Goal: Transaction & Acquisition: Purchase product/service

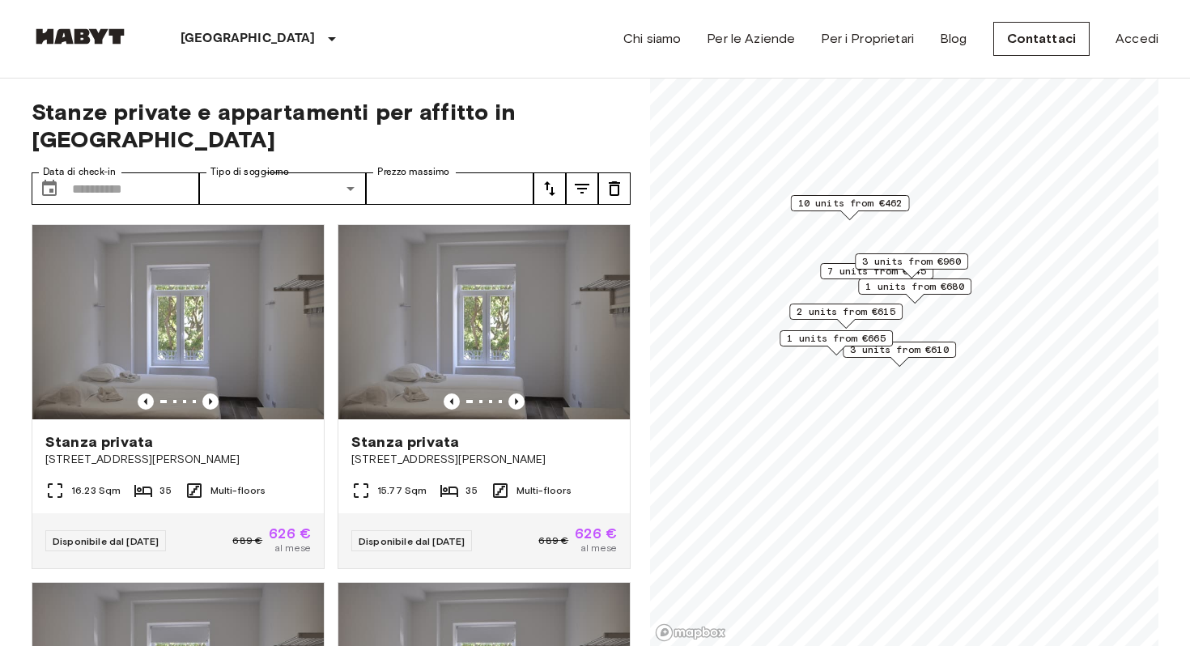
click at [582, 184] on icon "tune" at bounding box center [582, 189] width 15 height 10
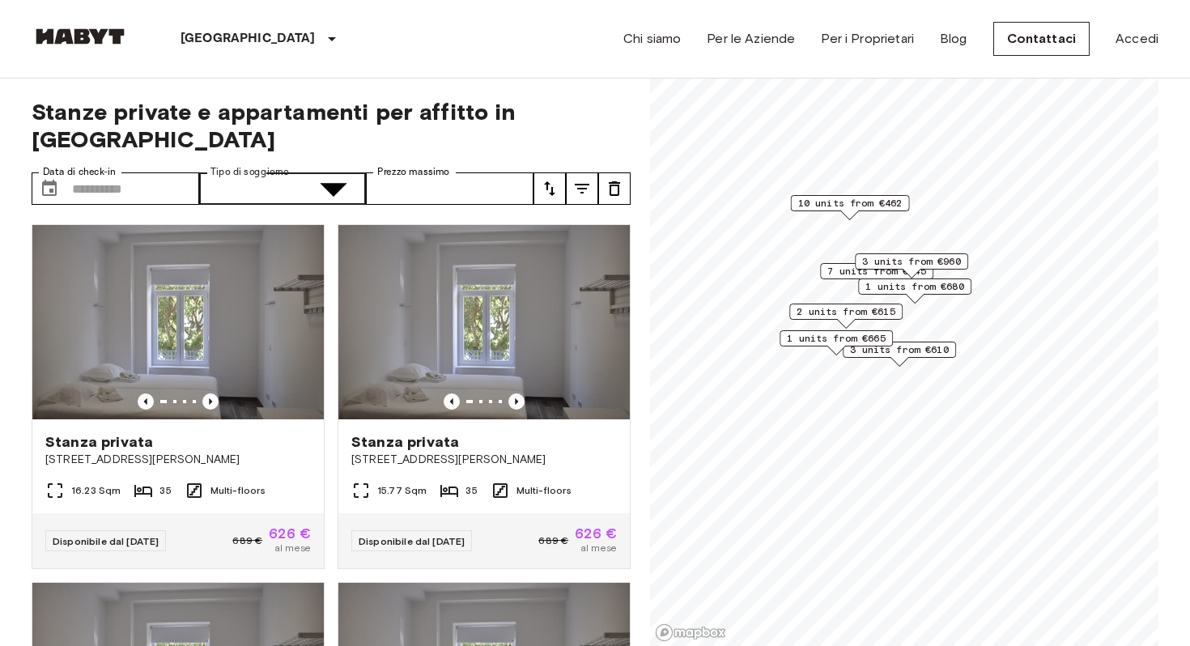
type input "**********"
type input "******"
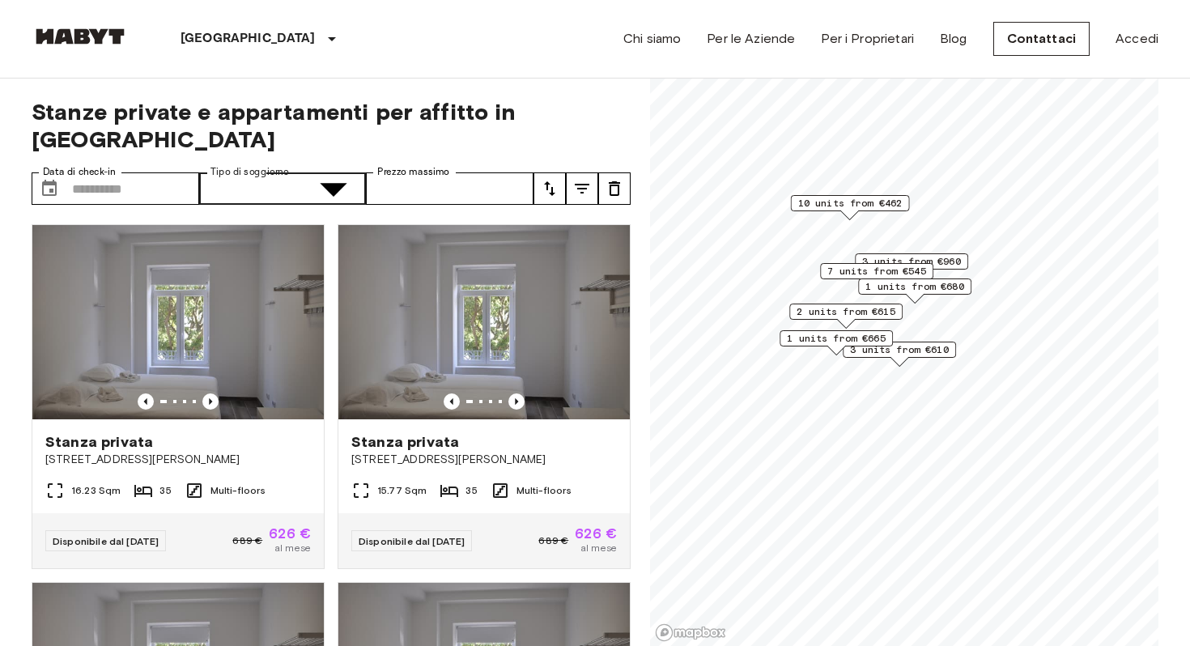
type input "**********"
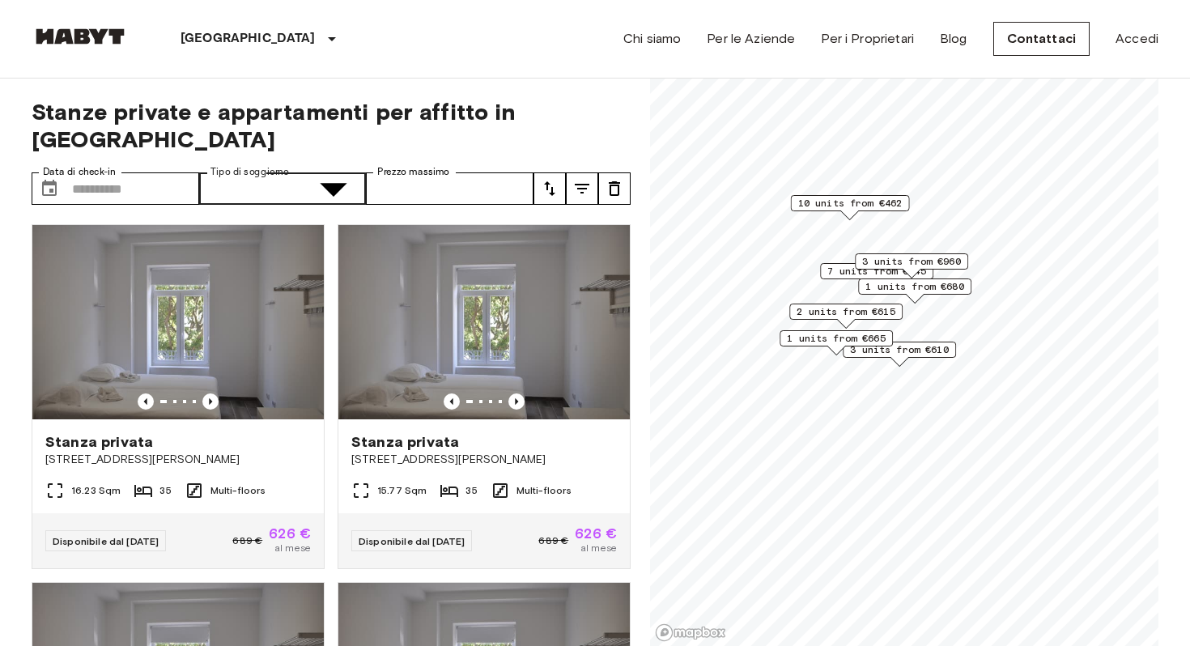
type input "**********"
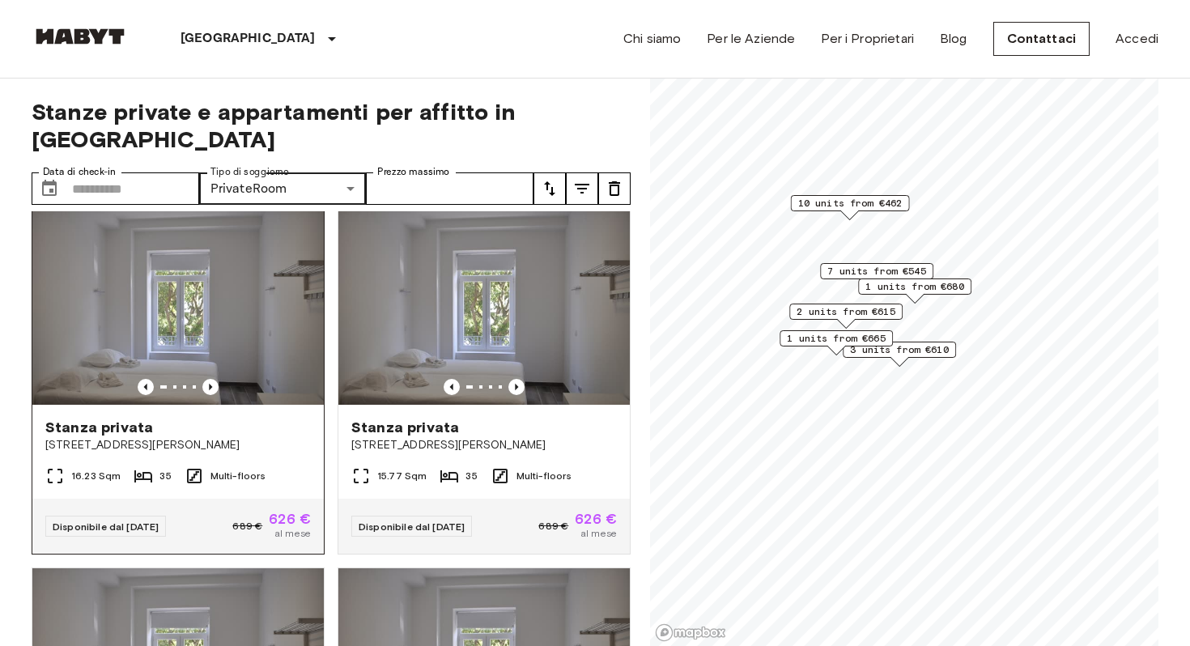
scroll to position [9, 0]
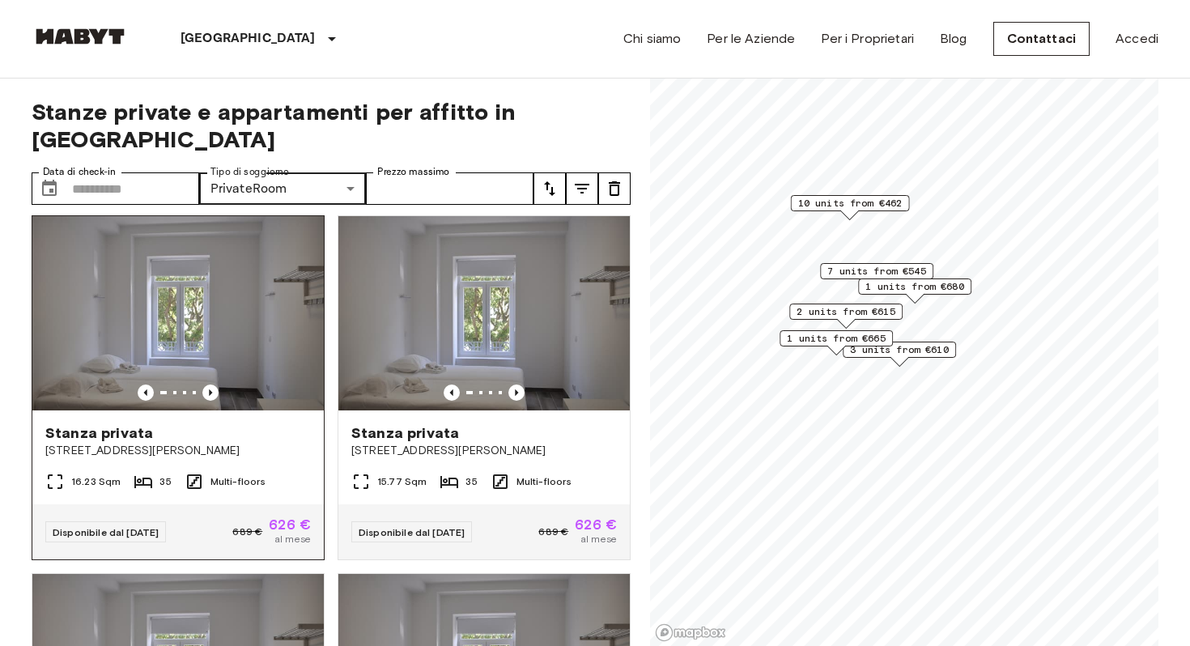
click at [223, 253] on img at bounding box center [177, 313] width 291 height 194
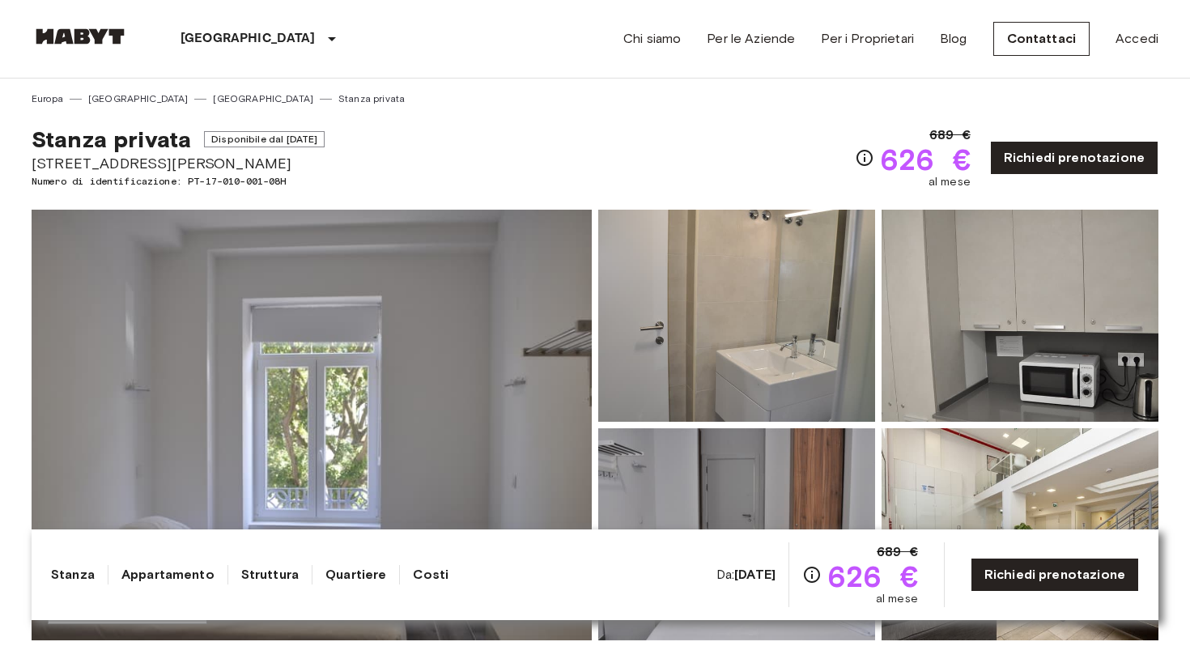
click at [278, 302] on img at bounding box center [312, 425] width 560 height 431
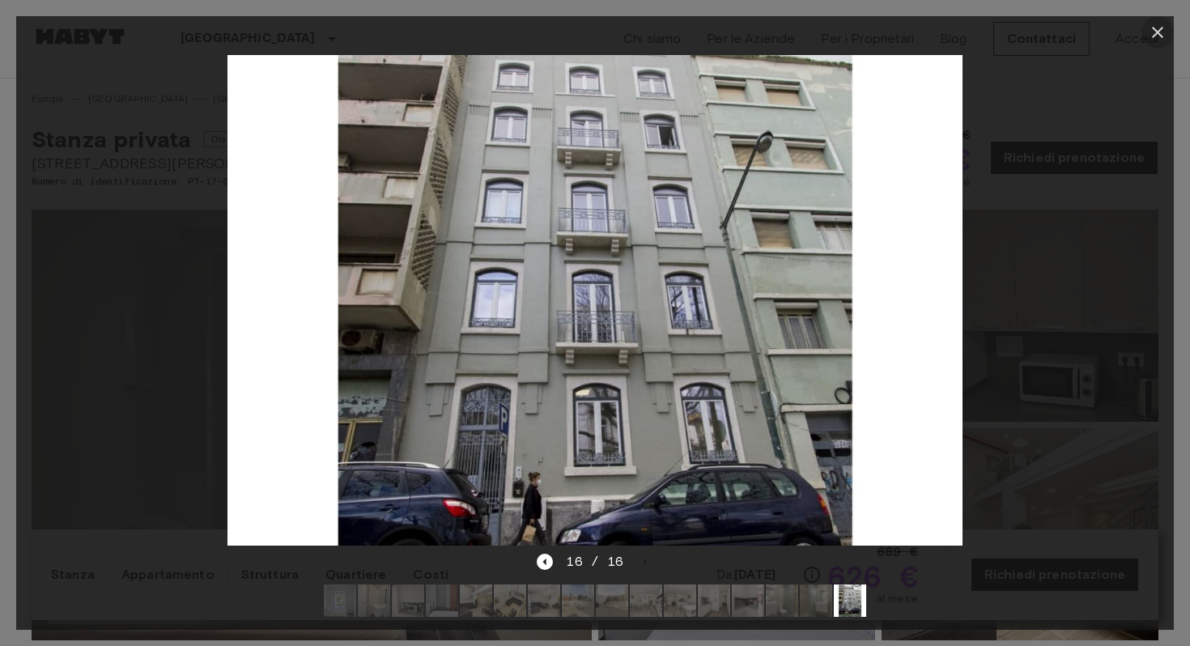
click at [1159, 29] on icon "button" at bounding box center [1157, 32] width 11 height 11
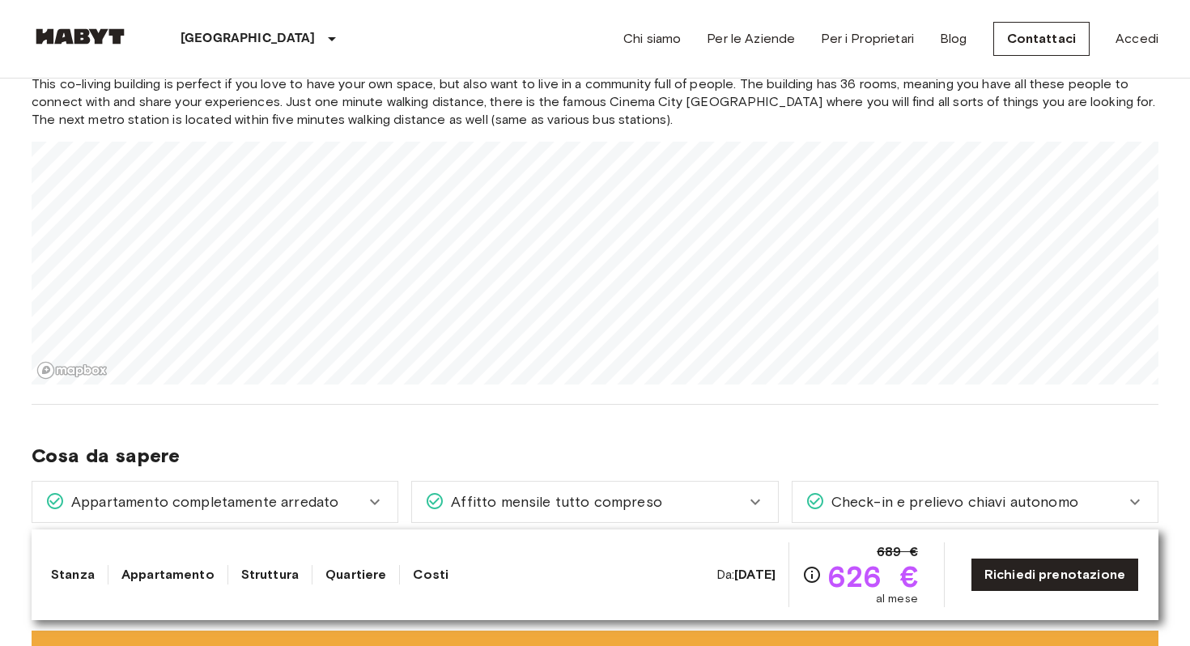
scroll to position [1709, 0]
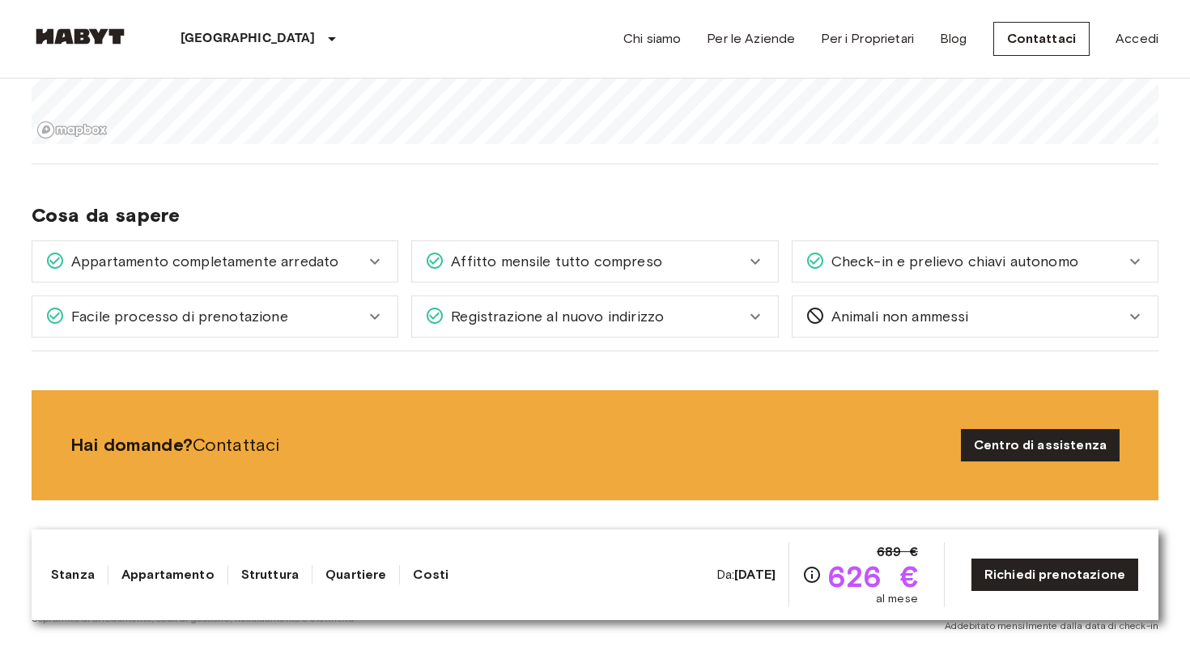
click at [659, 241] on div "Affitto mensile tutto compreso" at bounding box center [594, 261] width 365 height 40
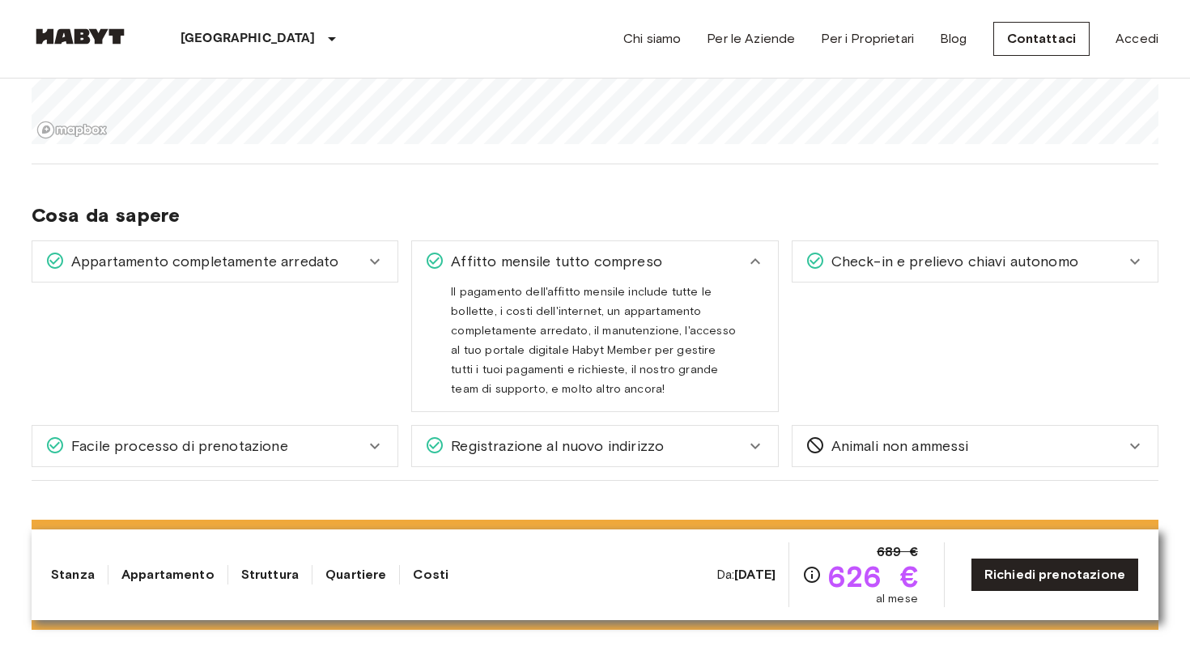
click at [661, 251] on div "Affitto mensile tutto compreso" at bounding box center [585, 261] width 320 height 21
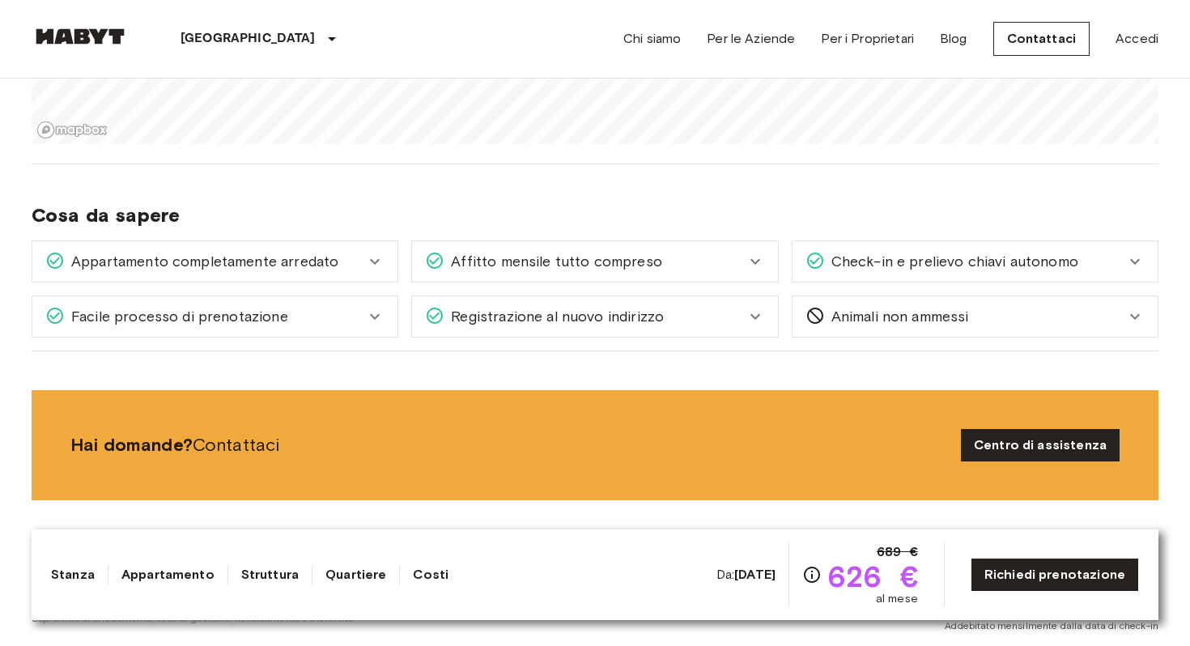
click at [640, 315] on div "Registrazione al nuovo indirizzo" at bounding box center [594, 316] width 365 height 40
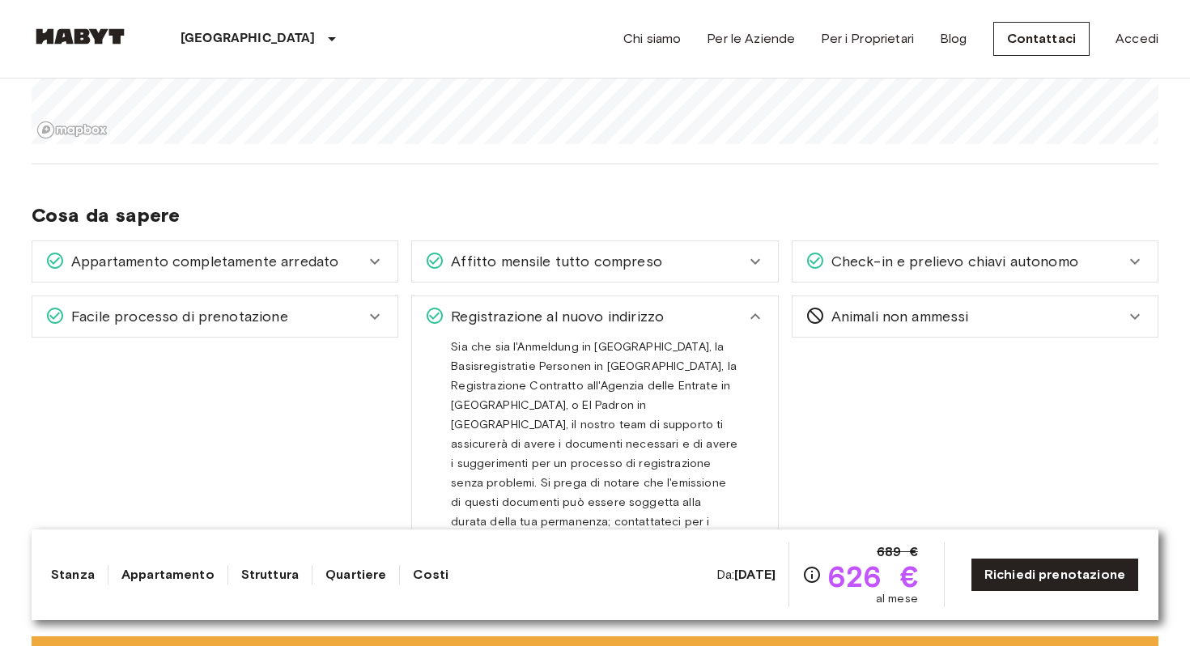
click at [640, 315] on div "Registrazione al nuovo indirizzo" at bounding box center [594, 316] width 365 height 40
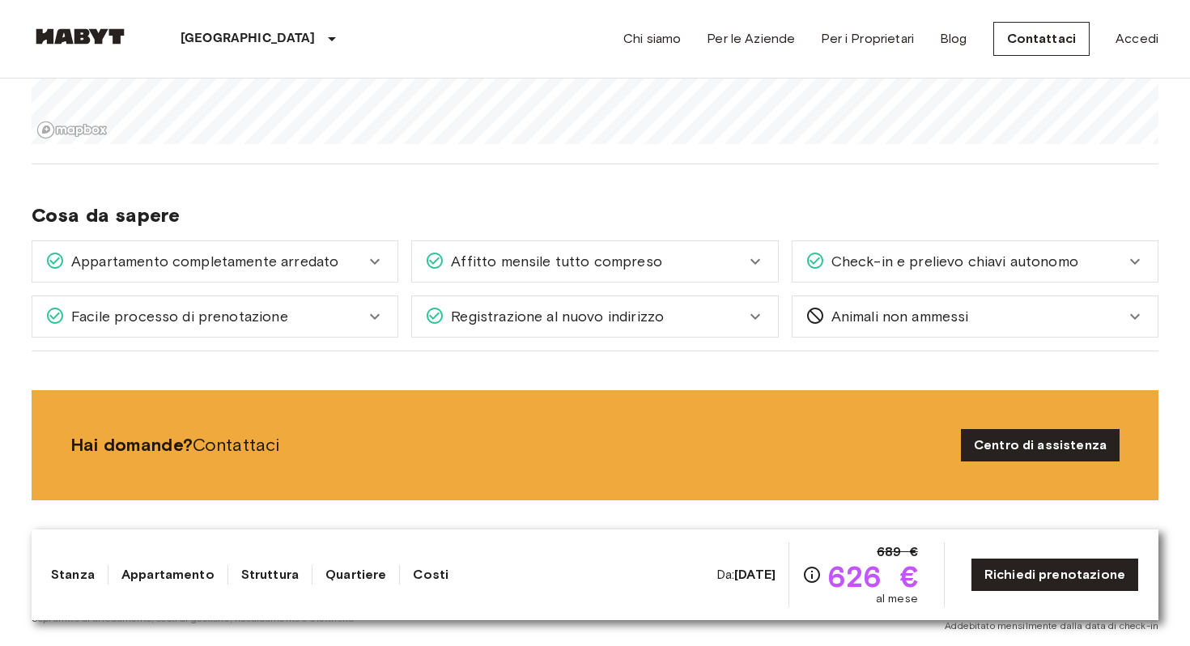
click at [847, 306] on span "Animali non ammessi" at bounding box center [897, 316] width 144 height 21
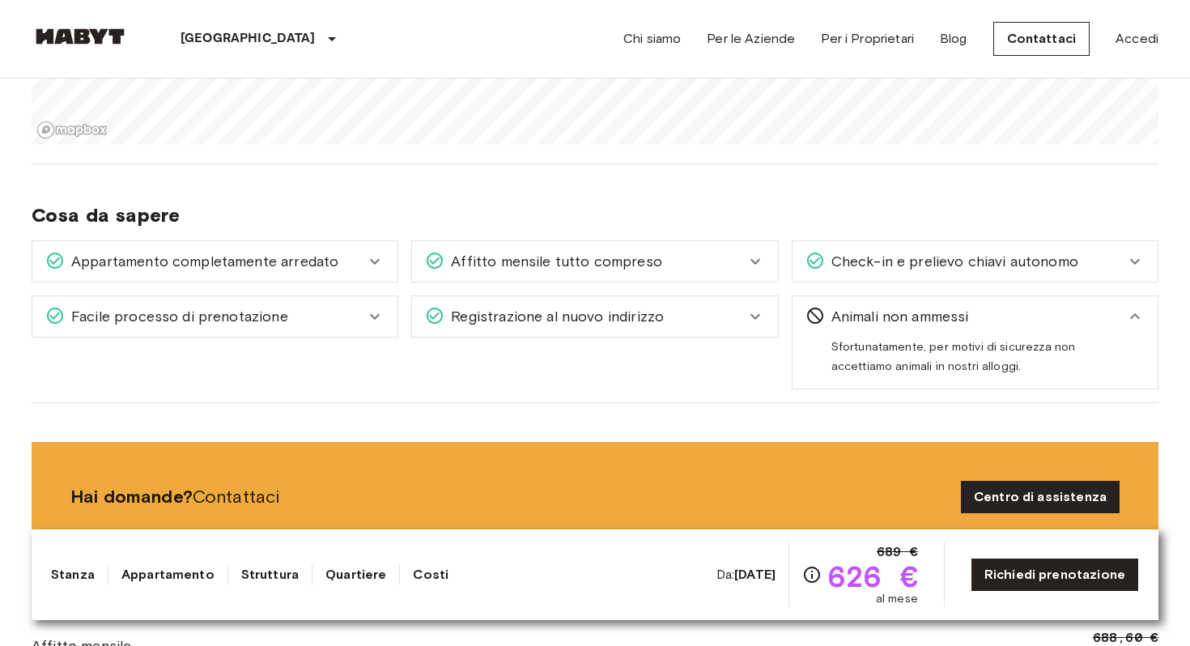
click at [847, 306] on span "Animali non ammessi" at bounding box center [897, 316] width 144 height 21
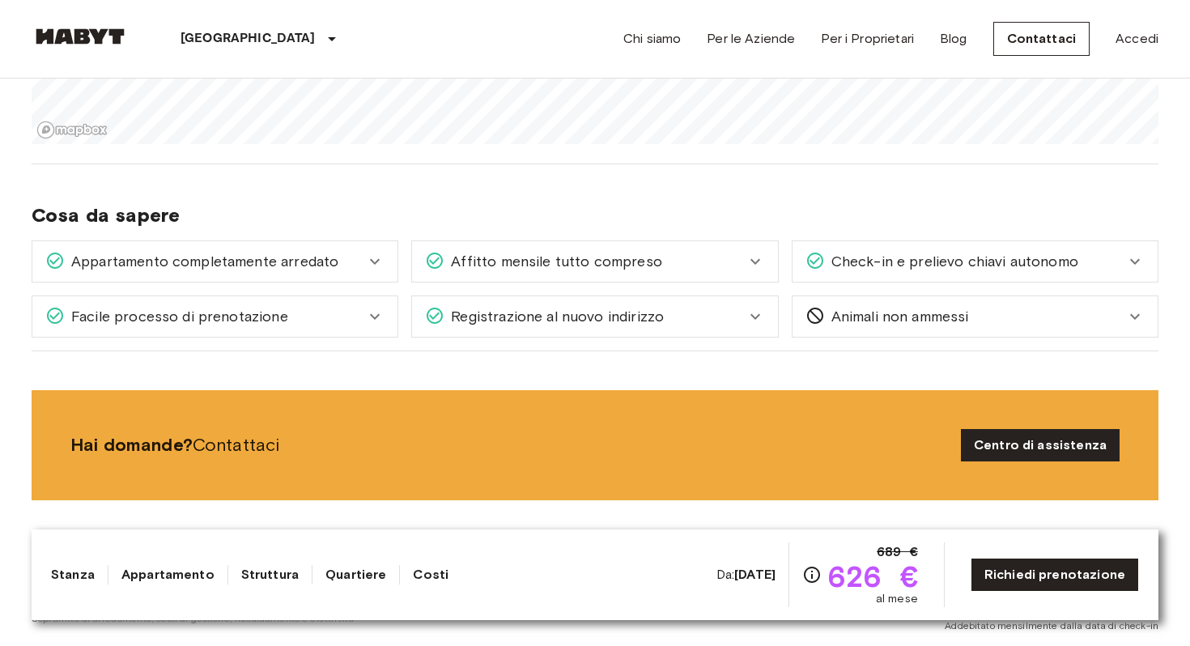
click at [359, 306] on div "Facile processo di prenotazione" at bounding box center [205, 316] width 320 height 21
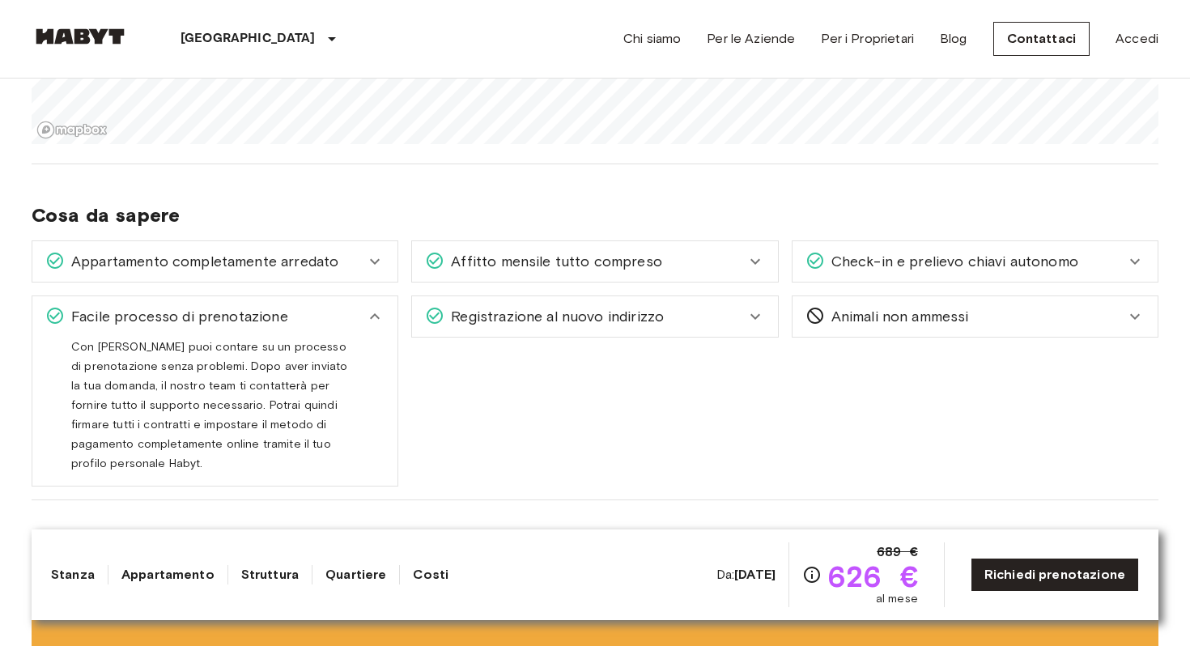
click at [359, 306] on div "Facile processo di prenotazione" at bounding box center [205, 316] width 320 height 21
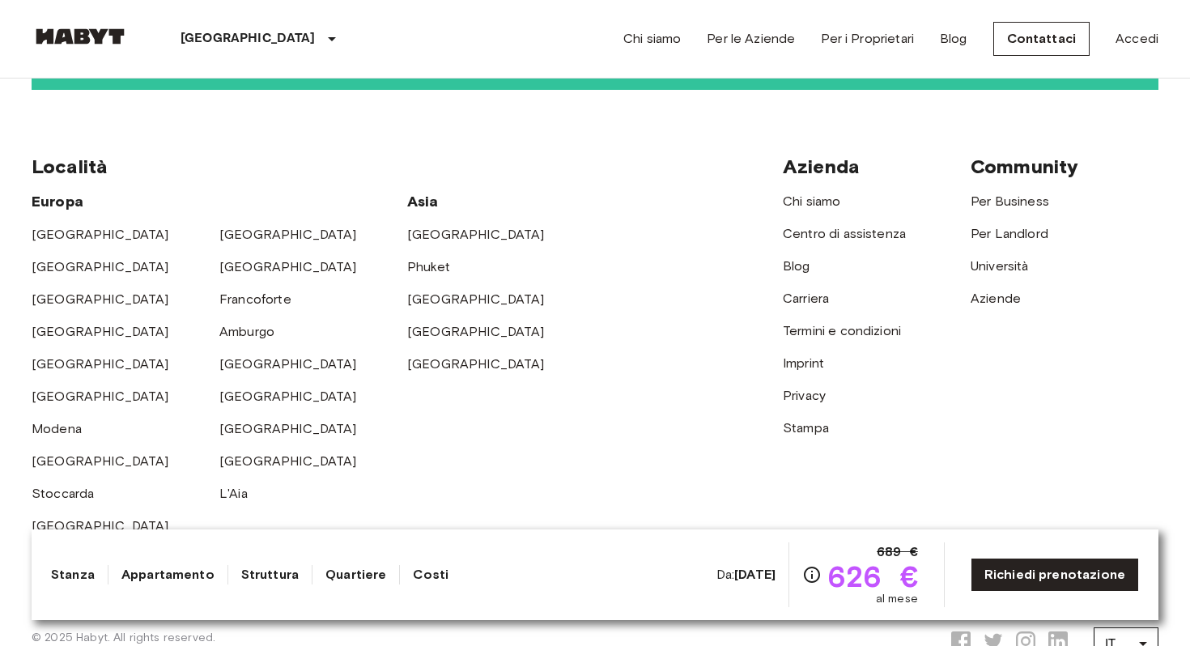
scroll to position [3903, 0]
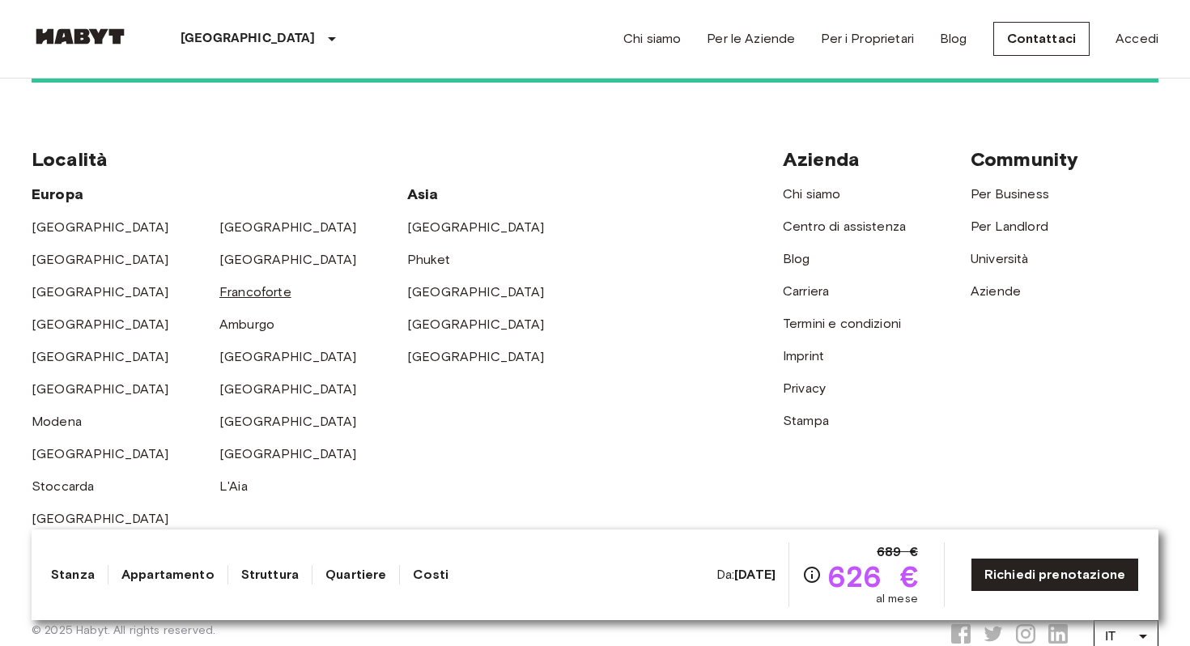
click at [254, 284] on link "Francoforte" at bounding box center [255, 291] width 72 height 15
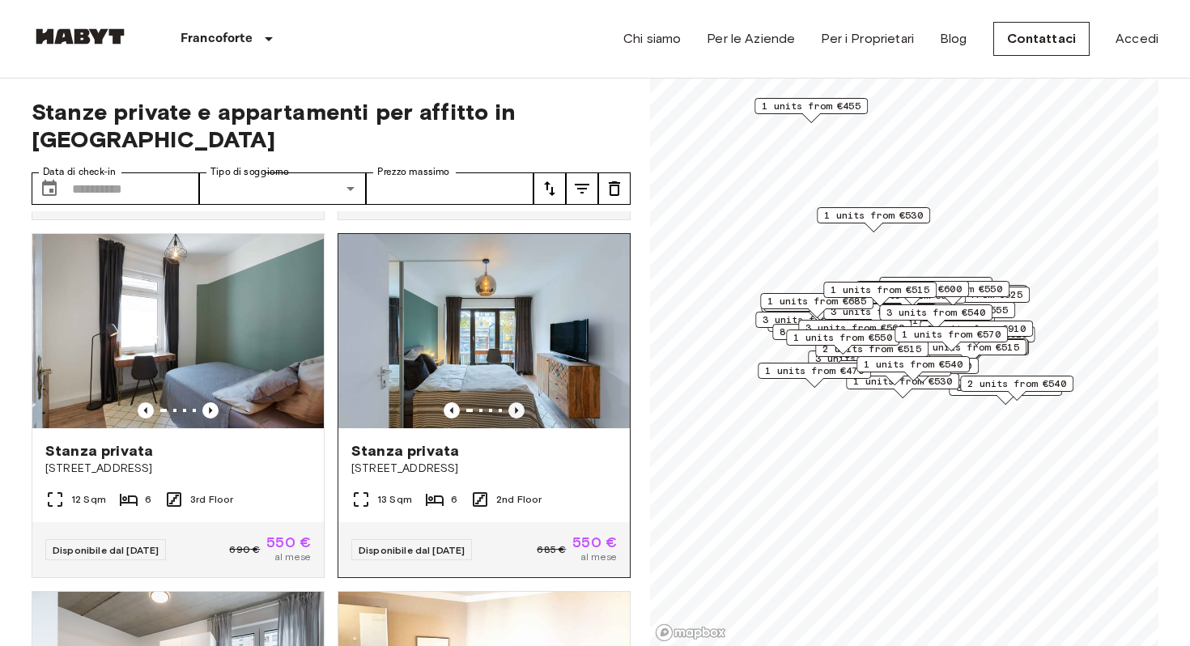
scroll to position [697, 0]
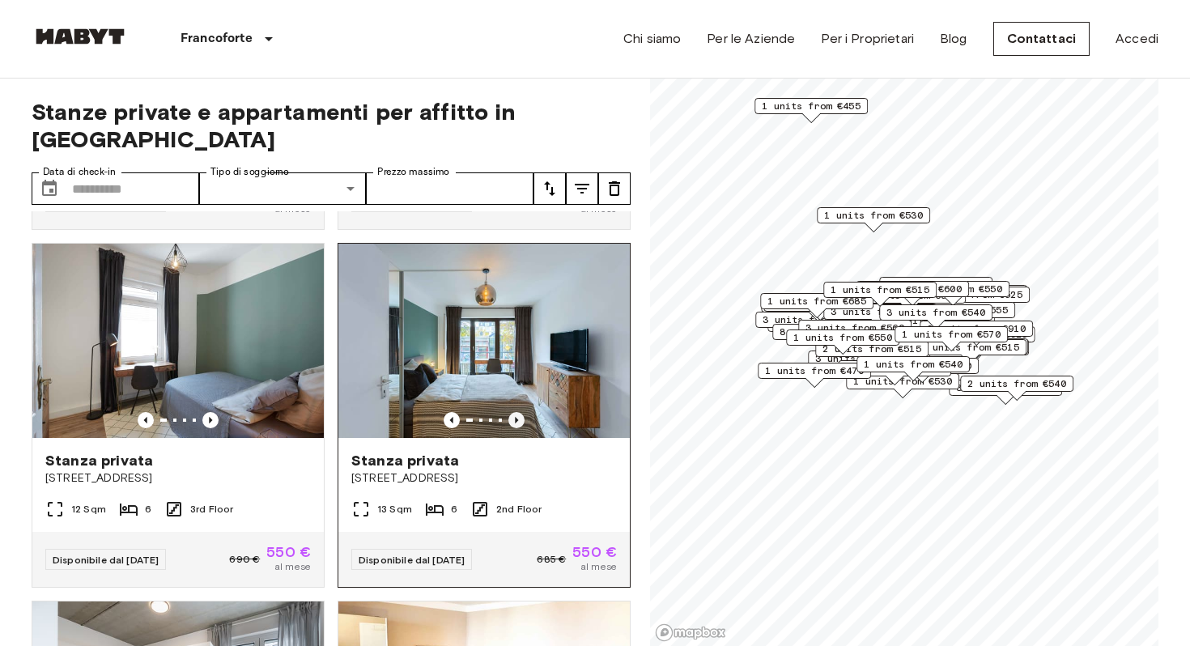
click at [516, 412] on icon "Previous image" at bounding box center [516, 420] width 16 height 16
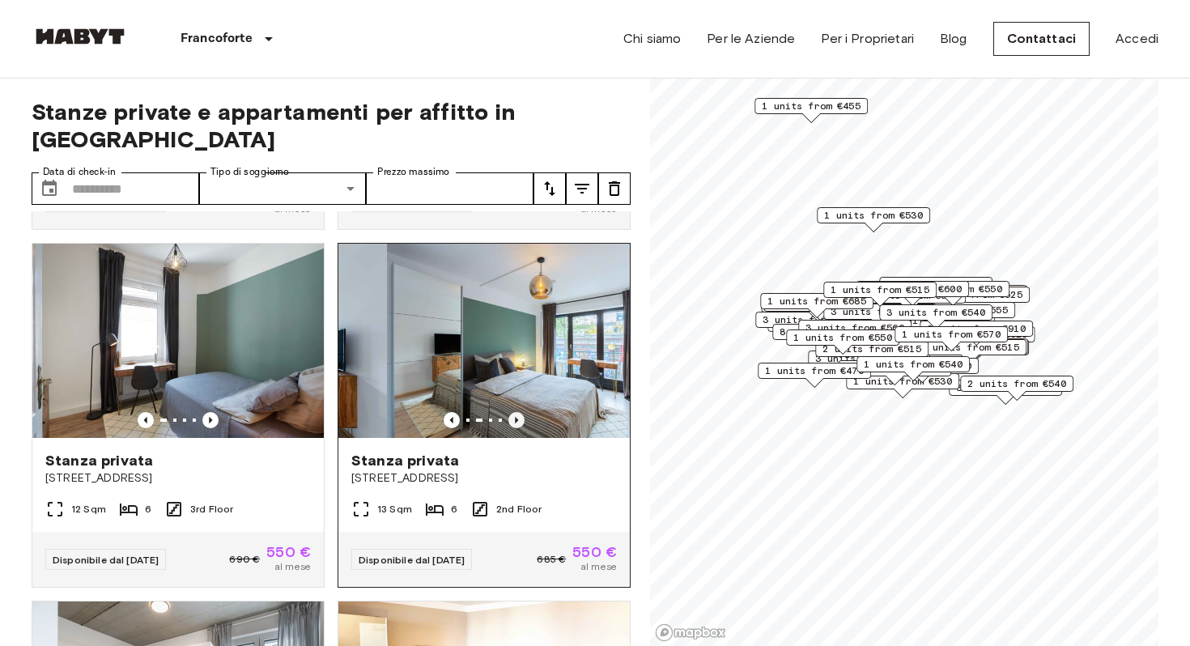
click at [516, 412] on icon "Previous image" at bounding box center [516, 420] width 16 height 16
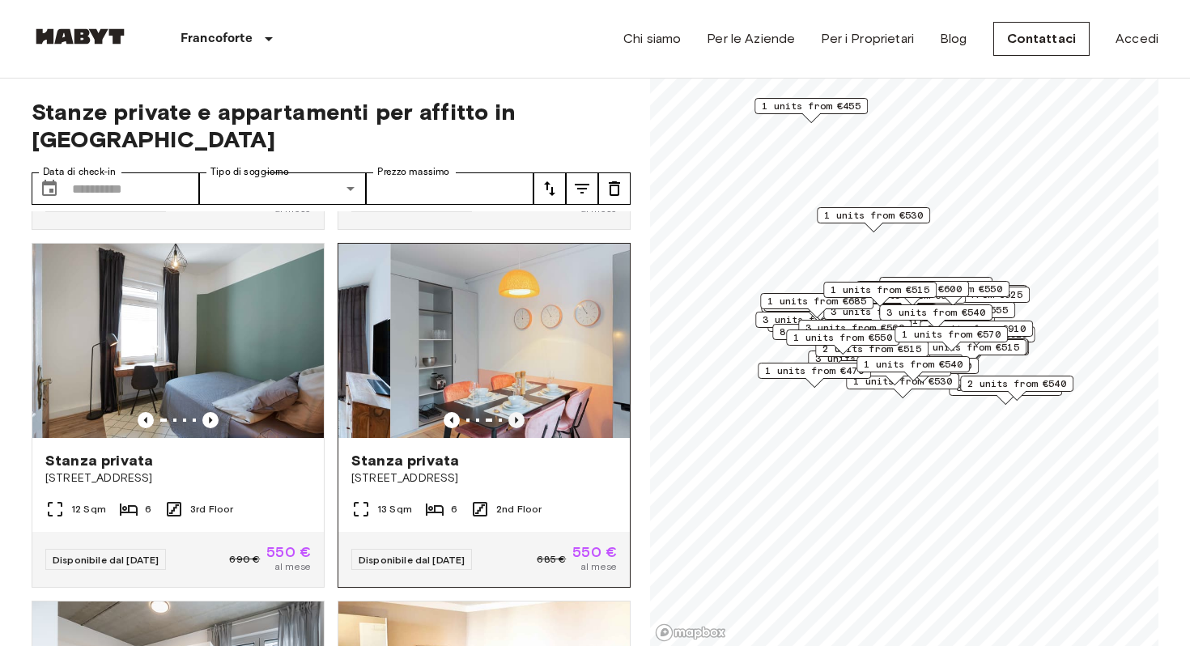
click at [516, 412] on icon "Previous image" at bounding box center [516, 420] width 16 height 16
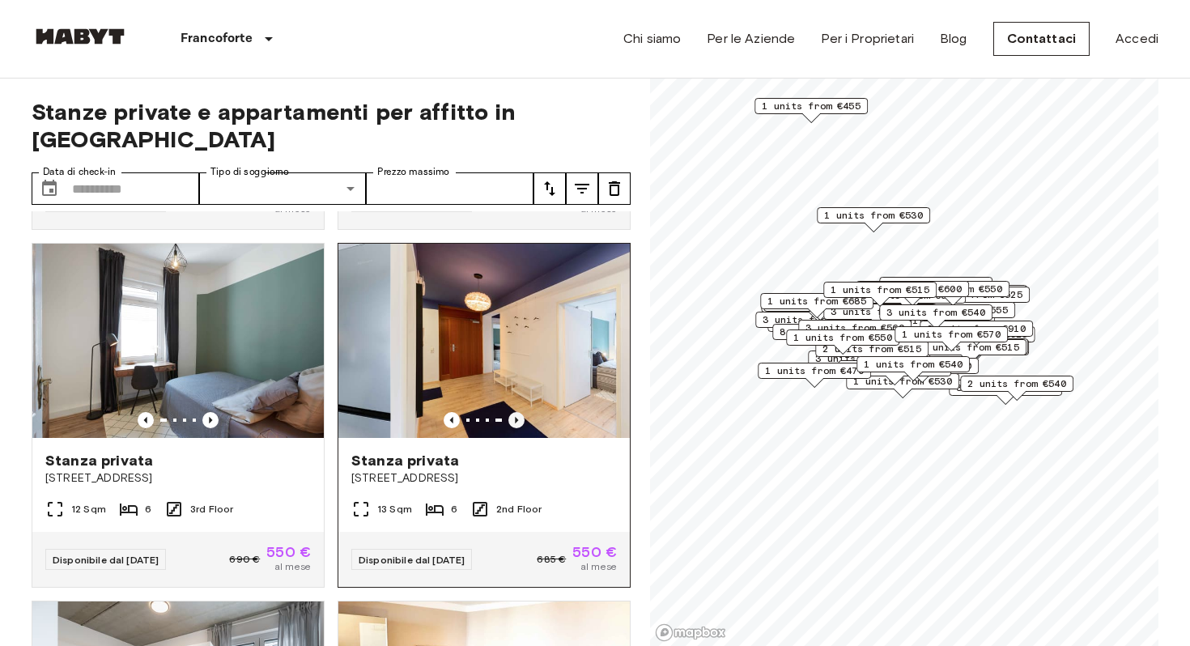
click at [516, 412] on icon "Previous image" at bounding box center [516, 420] width 16 height 16
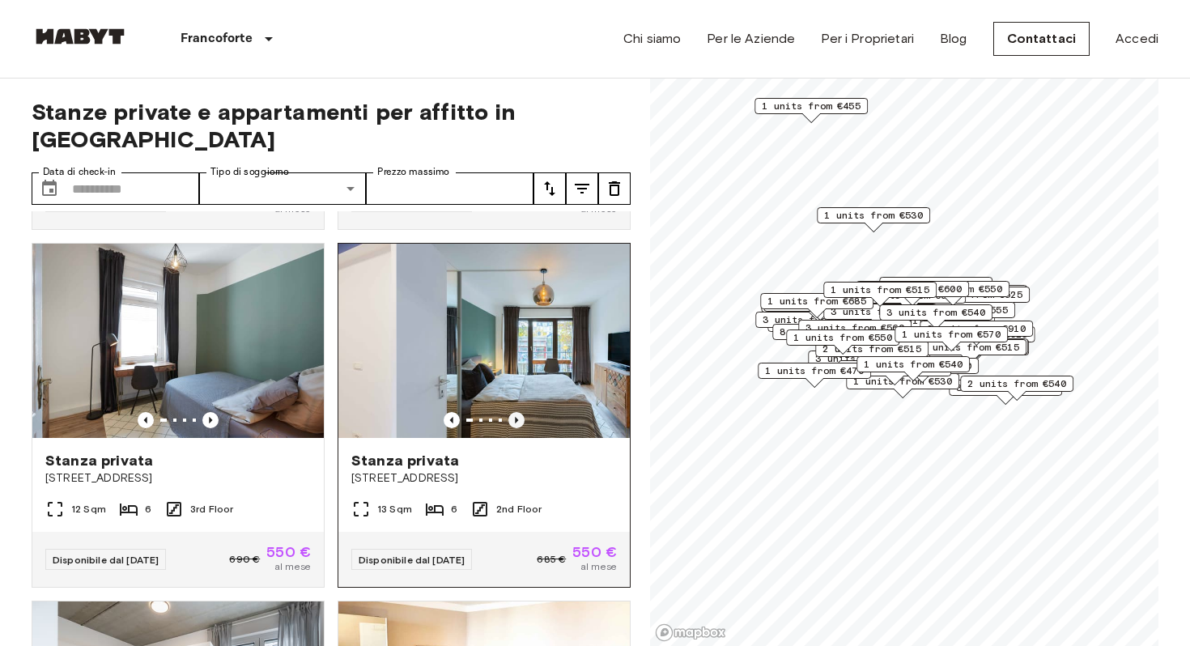
click at [516, 412] on icon "Previous image" at bounding box center [516, 420] width 16 height 16
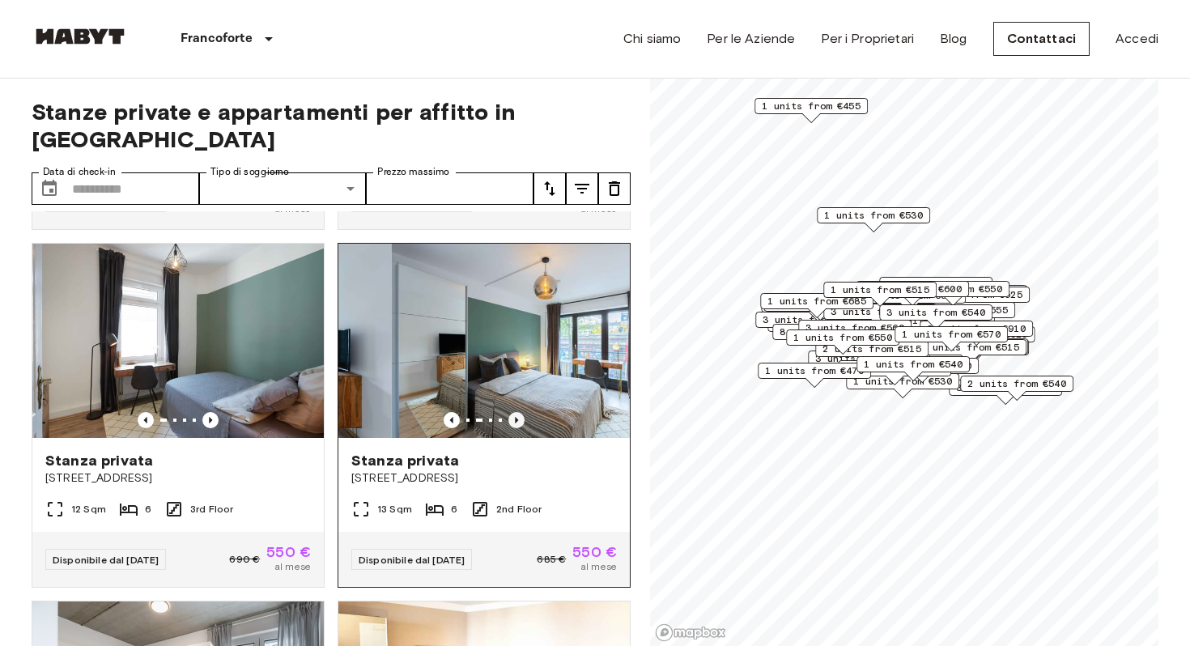
click at [516, 412] on icon "Previous image" at bounding box center [516, 420] width 16 height 16
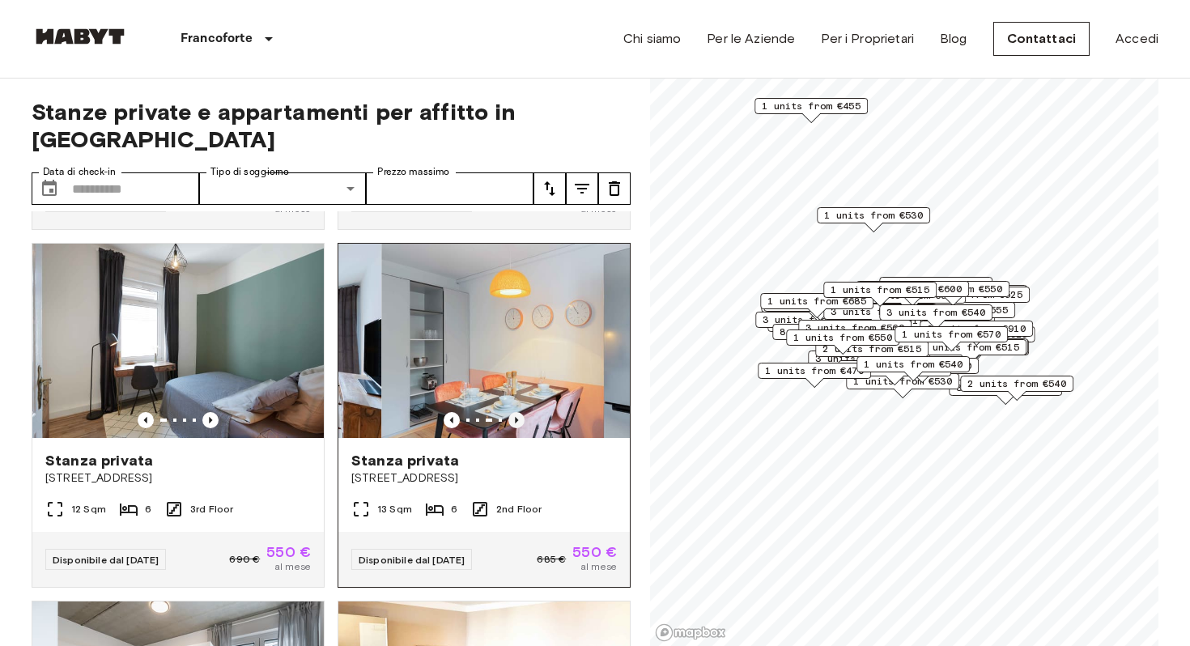
click at [517, 412] on icon "Previous image" at bounding box center [516, 420] width 16 height 16
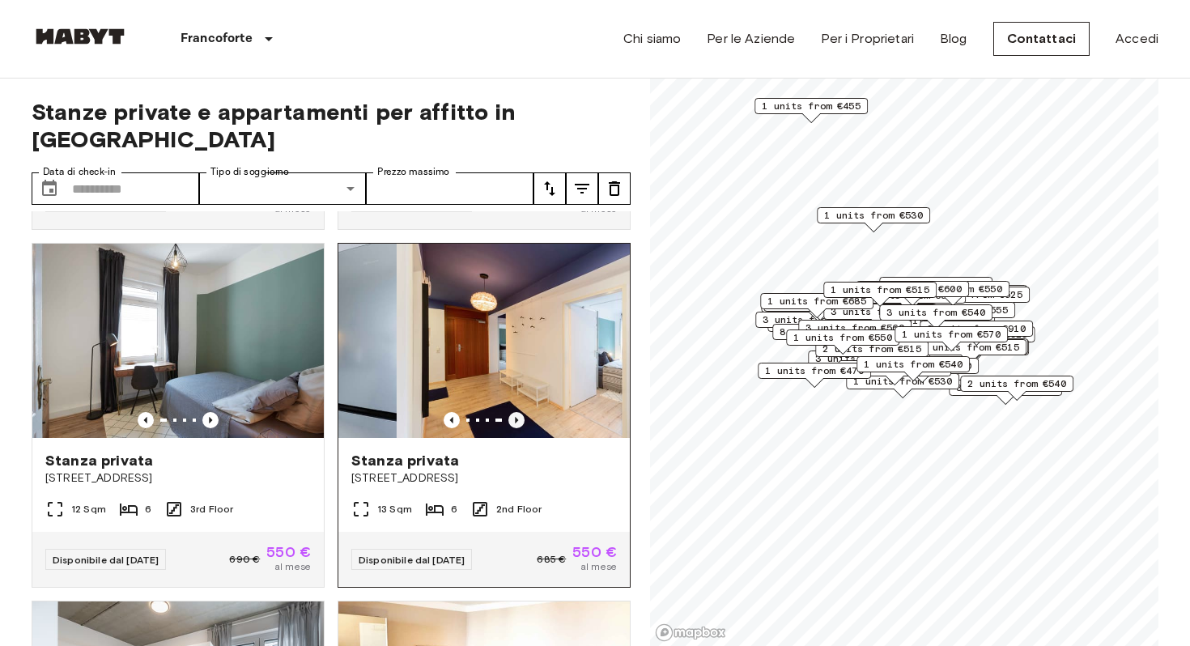
click at [517, 412] on icon "Previous image" at bounding box center [516, 420] width 16 height 16
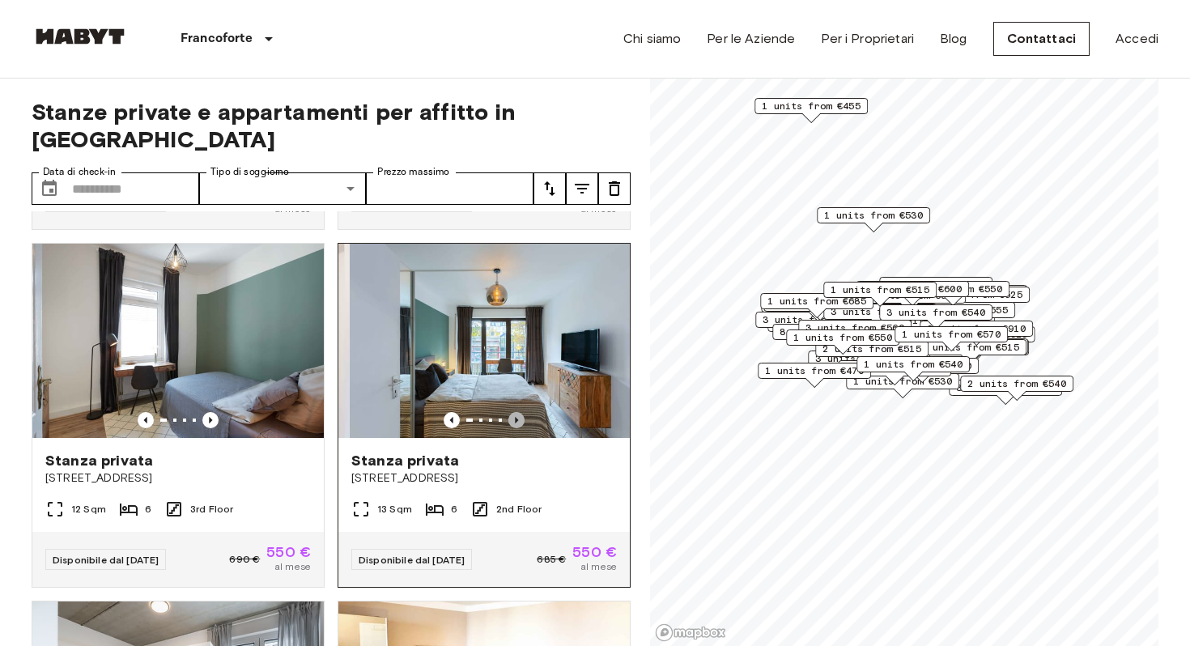
click at [517, 412] on icon "Previous image" at bounding box center [516, 420] width 16 height 16
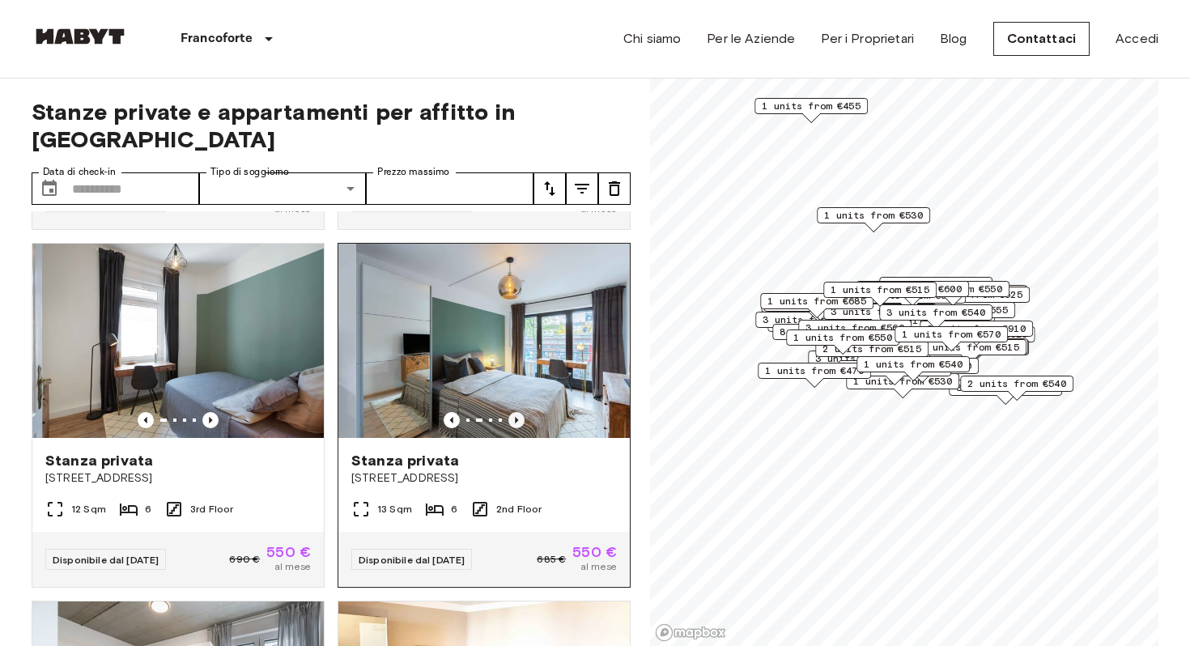
click at [517, 412] on icon "Previous image" at bounding box center [516, 420] width 16 height 16
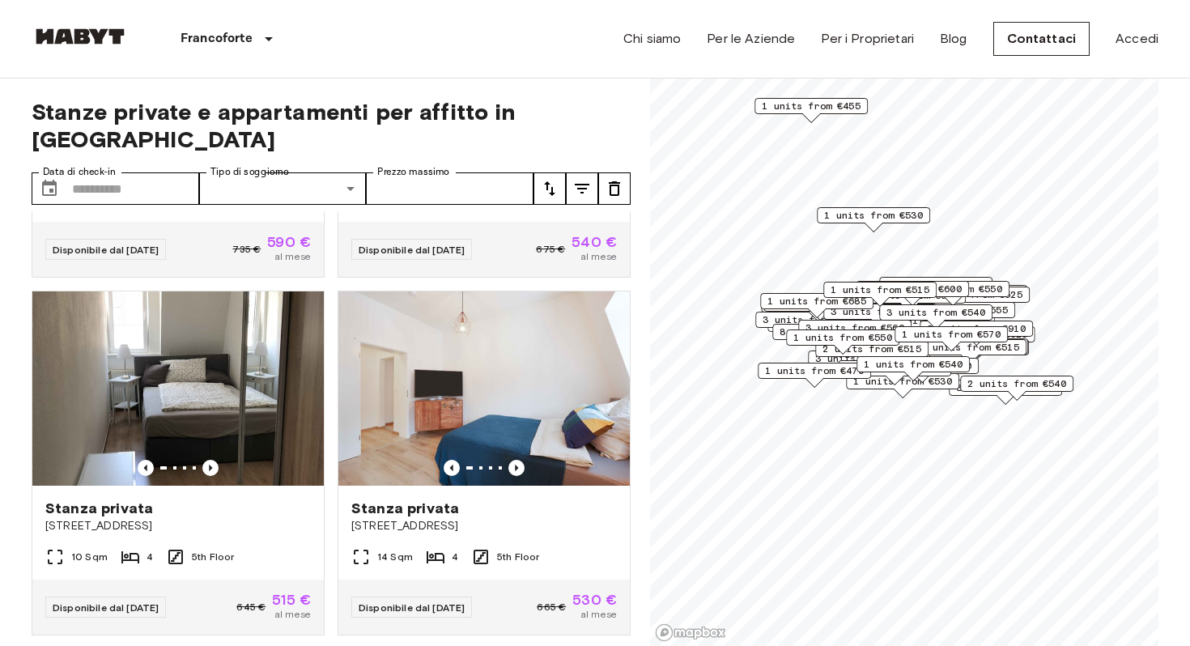
scroll to position [257, 0]
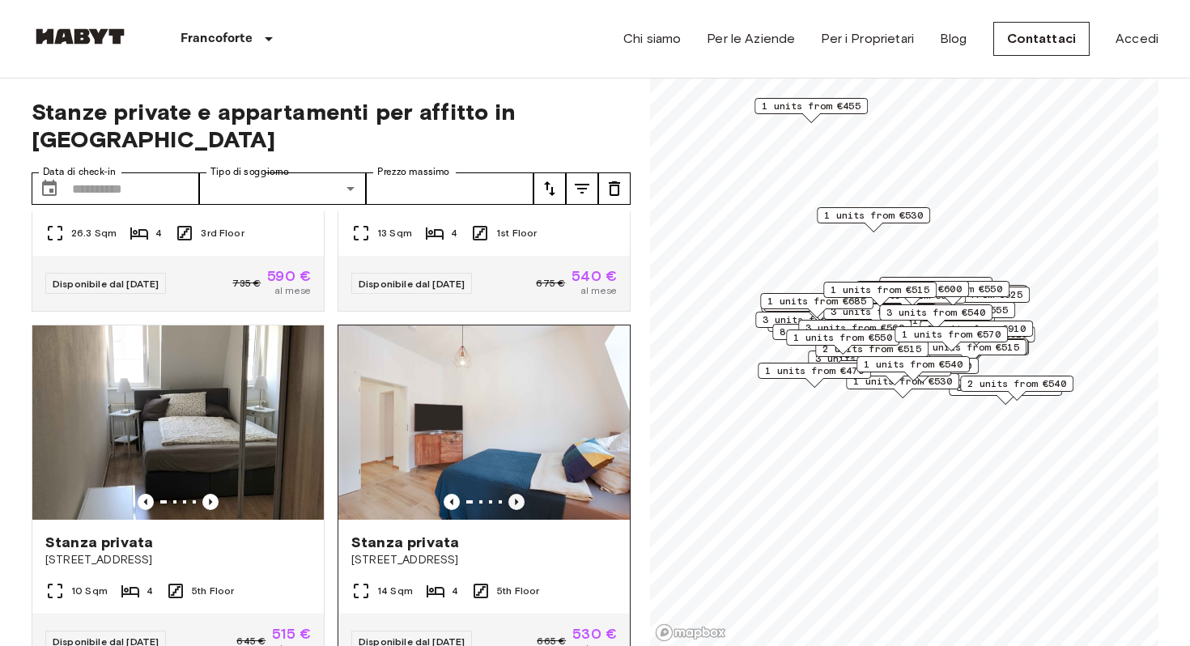
click at [512, 494] on icon "Previous image" at bounding box center [516, 502] width 16 height 16
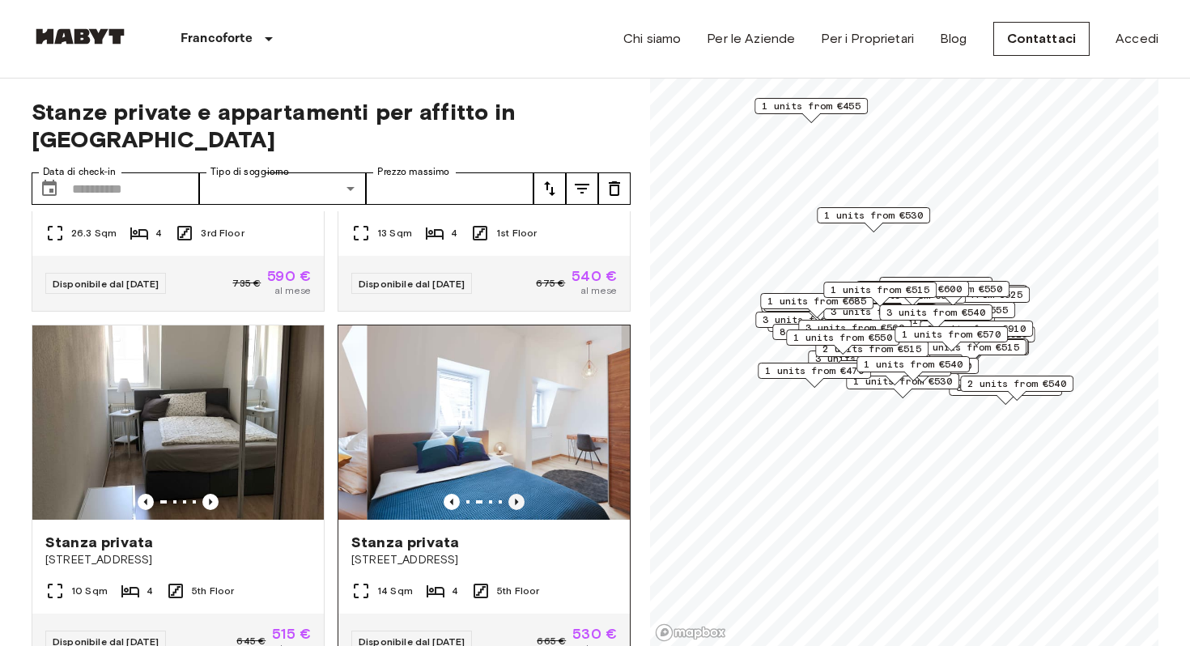
click at [512, 494] on icon "Previous image" at bounding box center [516, 502] width 16 height 16
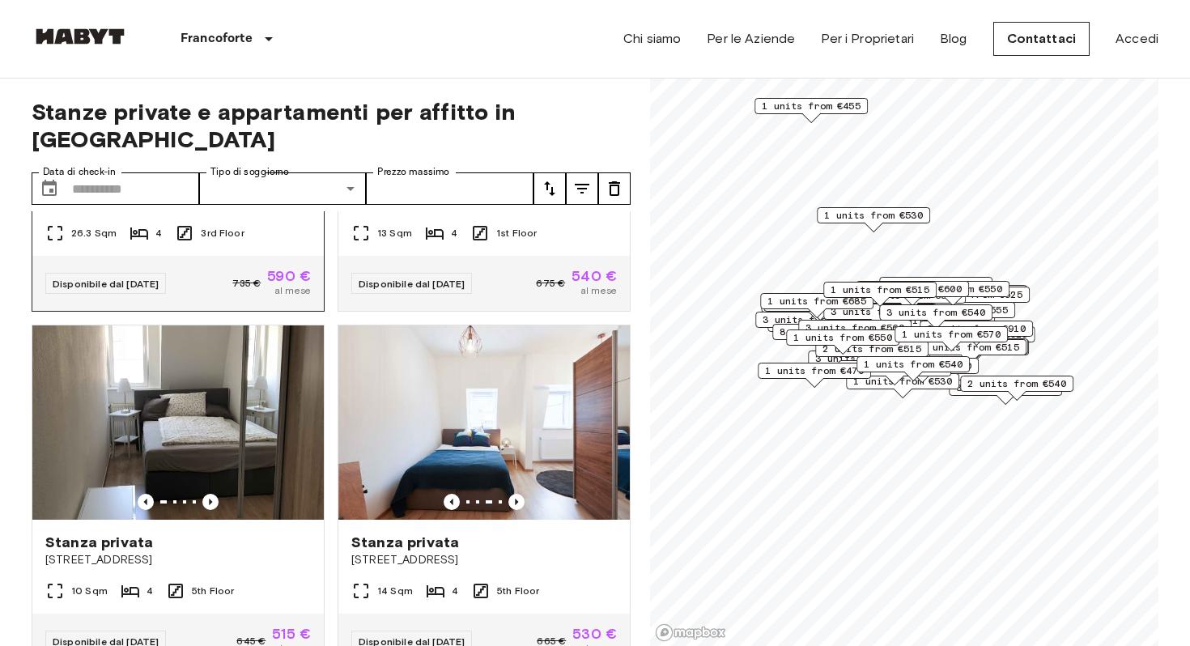
scroll to position [0, 0]
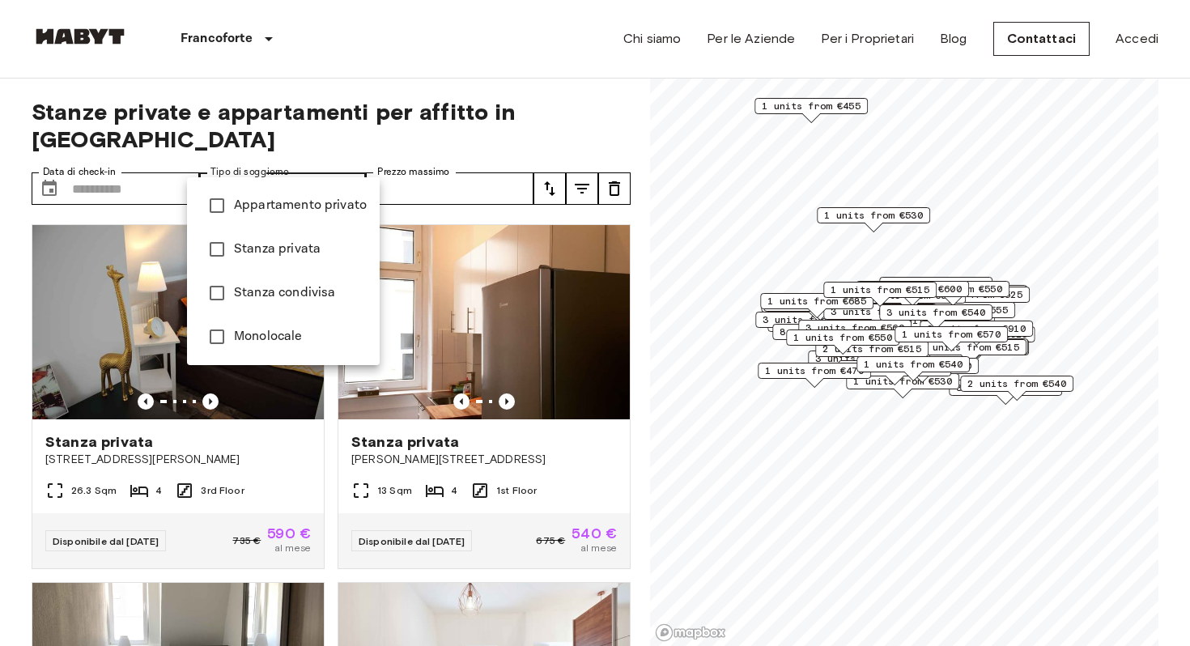
click at [271, 337] on span "Monolocale" at bounding box center [300, 336] width 133 height 19
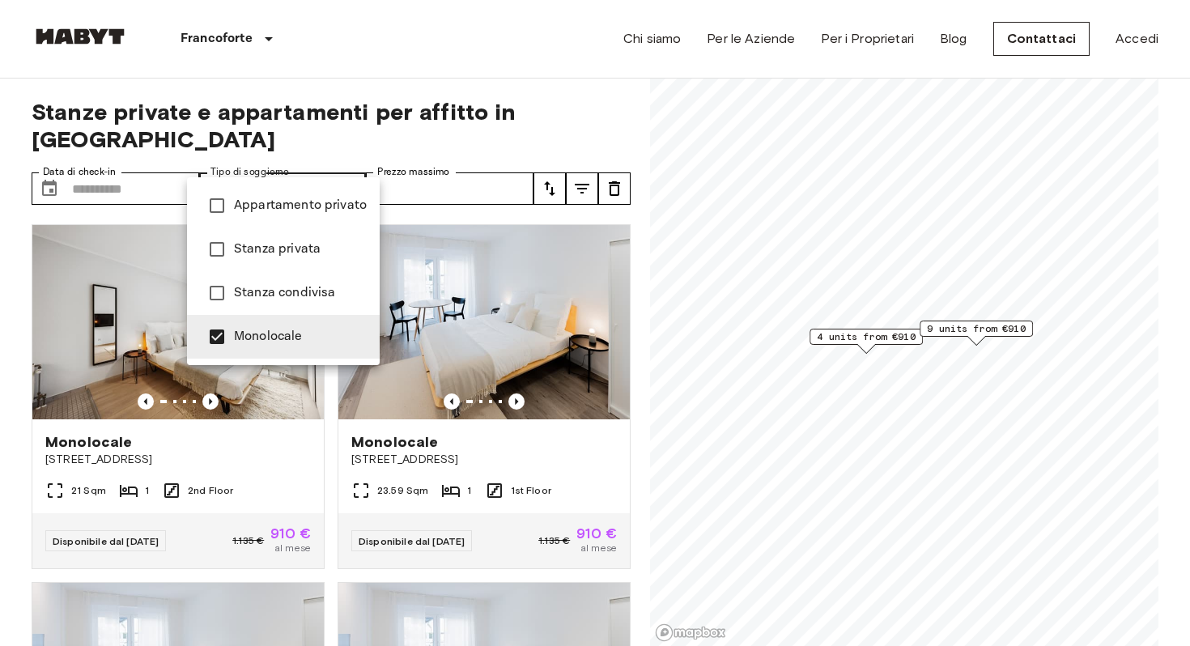
click at [299, 219] on li "Appartamento privato" at bounding box center [283, 206] width 193 height 44
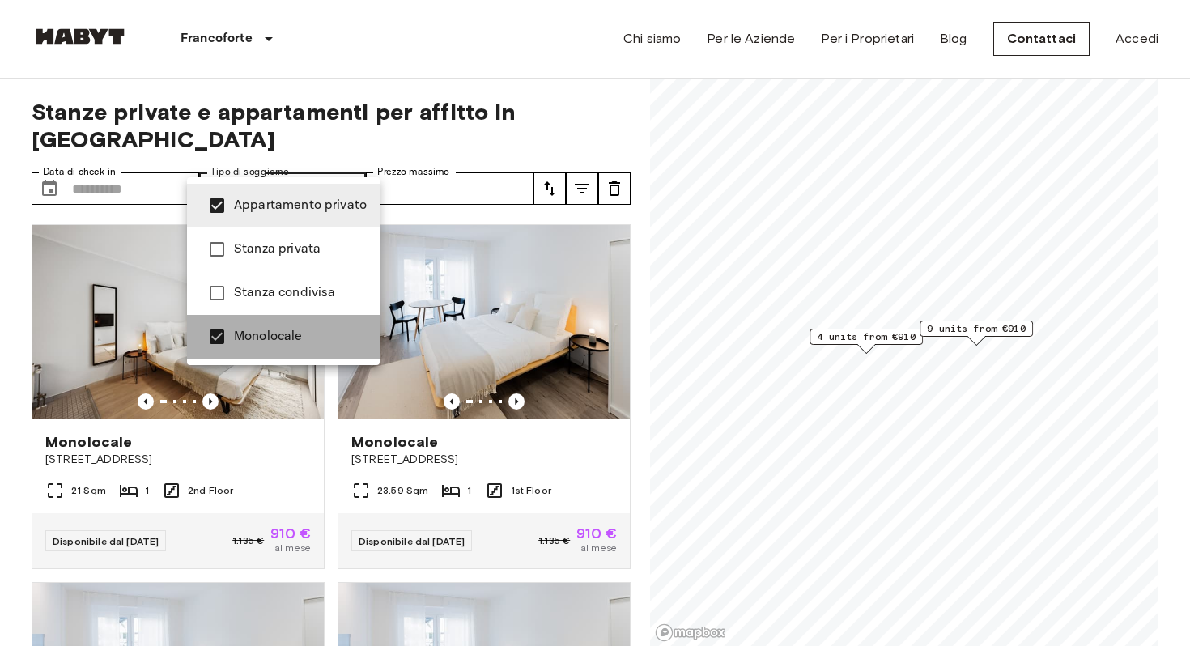
click at [312, 338] on span "Monolocale" at bounding box center [300, 336] width 133 height 19
type input "**********"
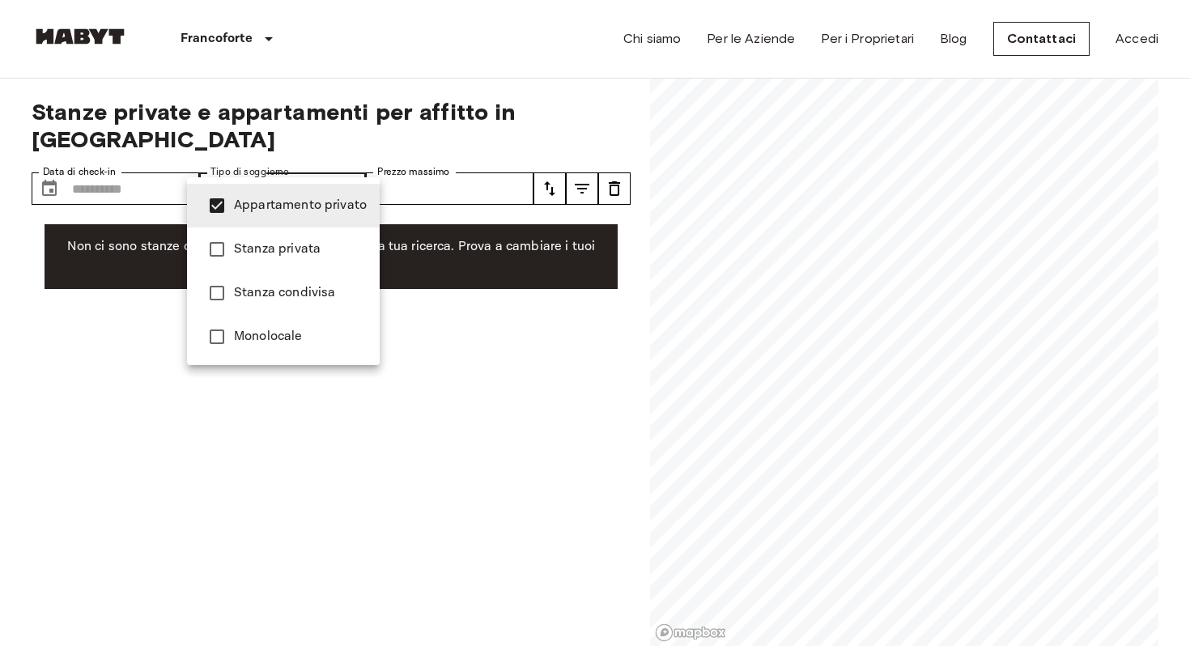
click at [306, 210] on span "Appartamento privato" at bounding box center [300, 205] width 133 height 19
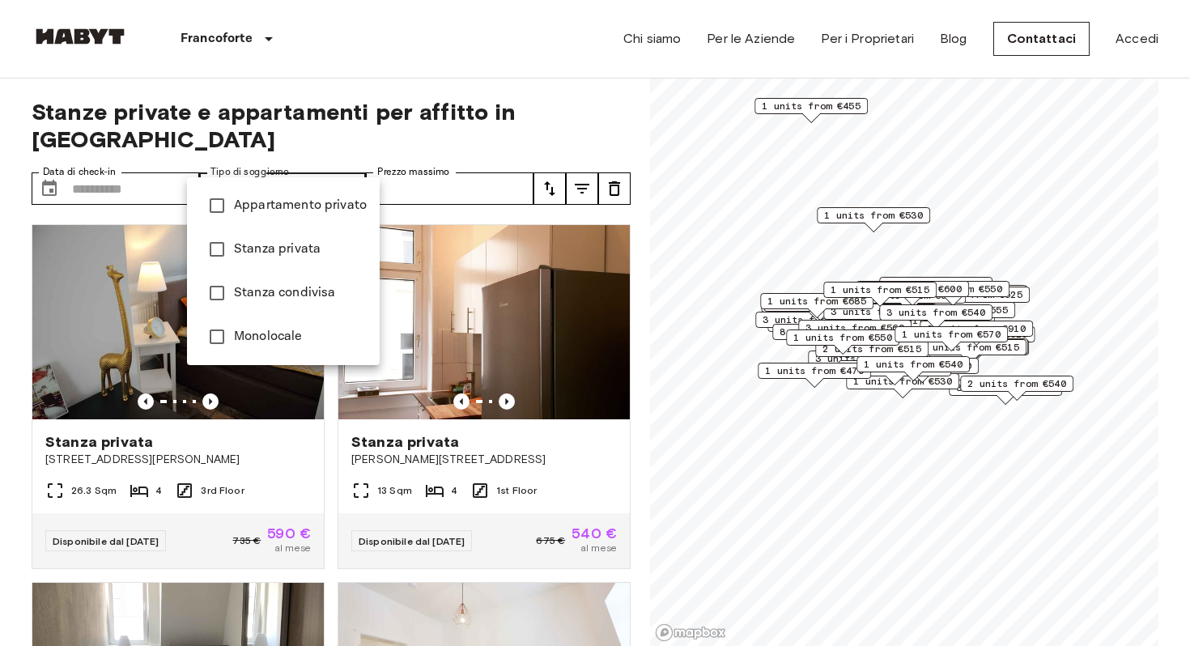
click at [306, 345] on span "Monolocale" at bounding box center [300, 336] width 133 height 19
type input "******"
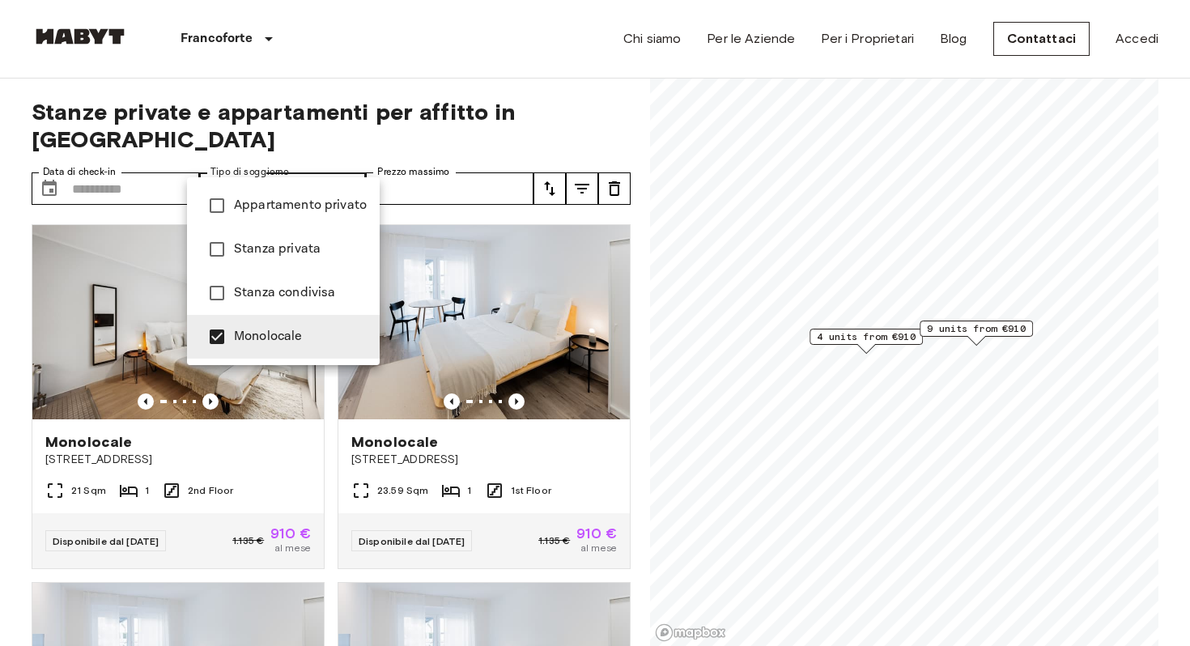
click at [858, 338] on div at bounding box center [595, 323] width 1190 height 646
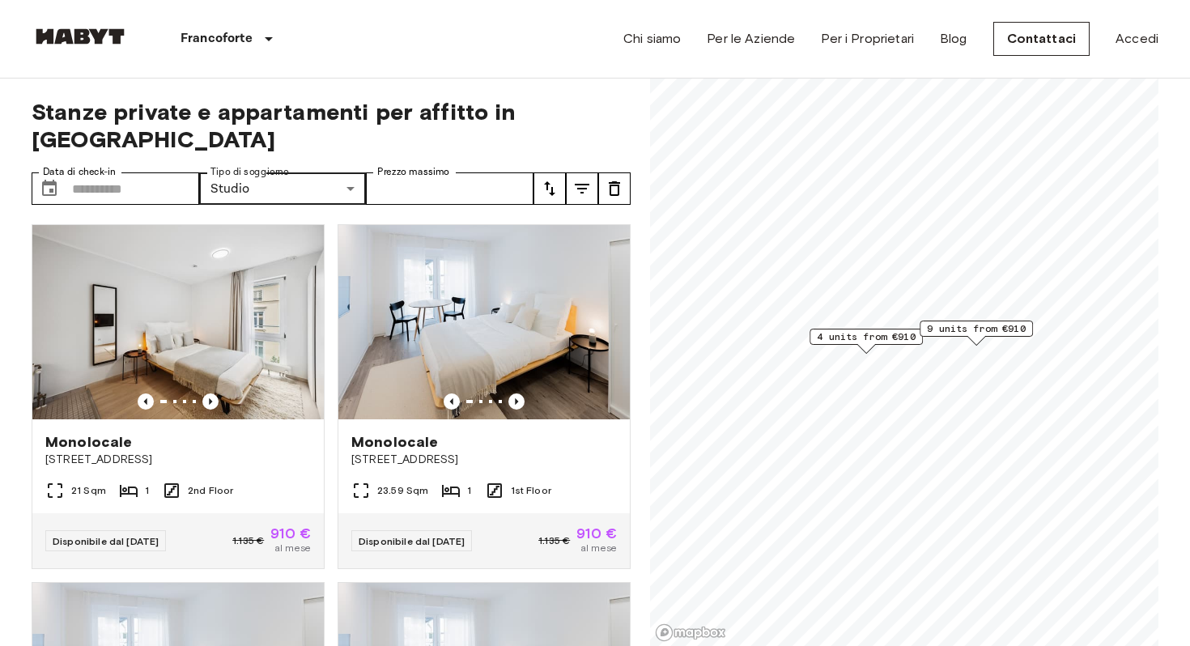
click at [873, 337] on span "4 units from €910" at bounding box center [866, 336] width 99 height 15
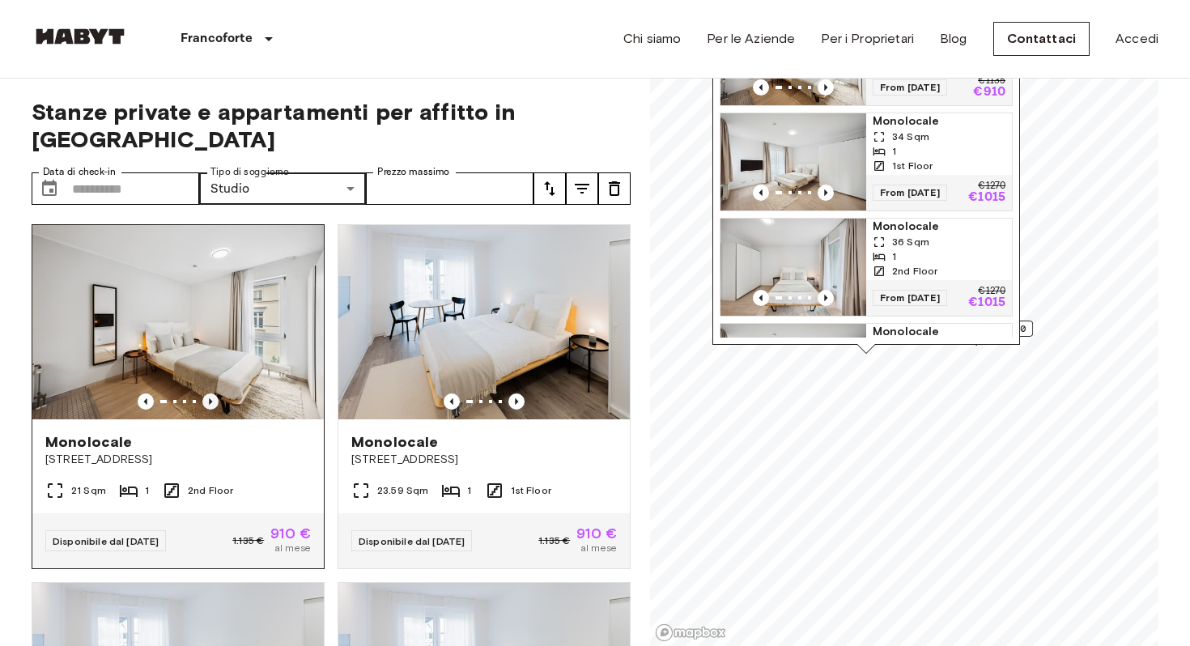
click at [210, 398] on icon "Previous image" at bounding box center [210, 401] width 3 height 6
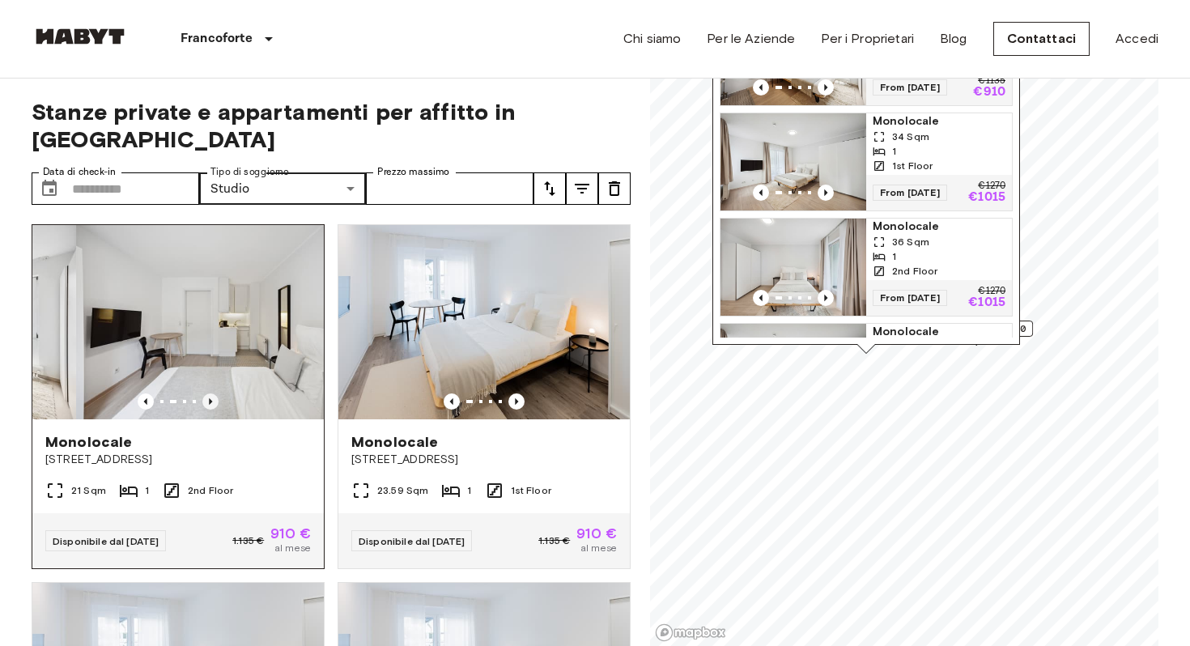
click at [210, 398] on icon "Previous image" at bounding box center [210, 401] width 3 height 6
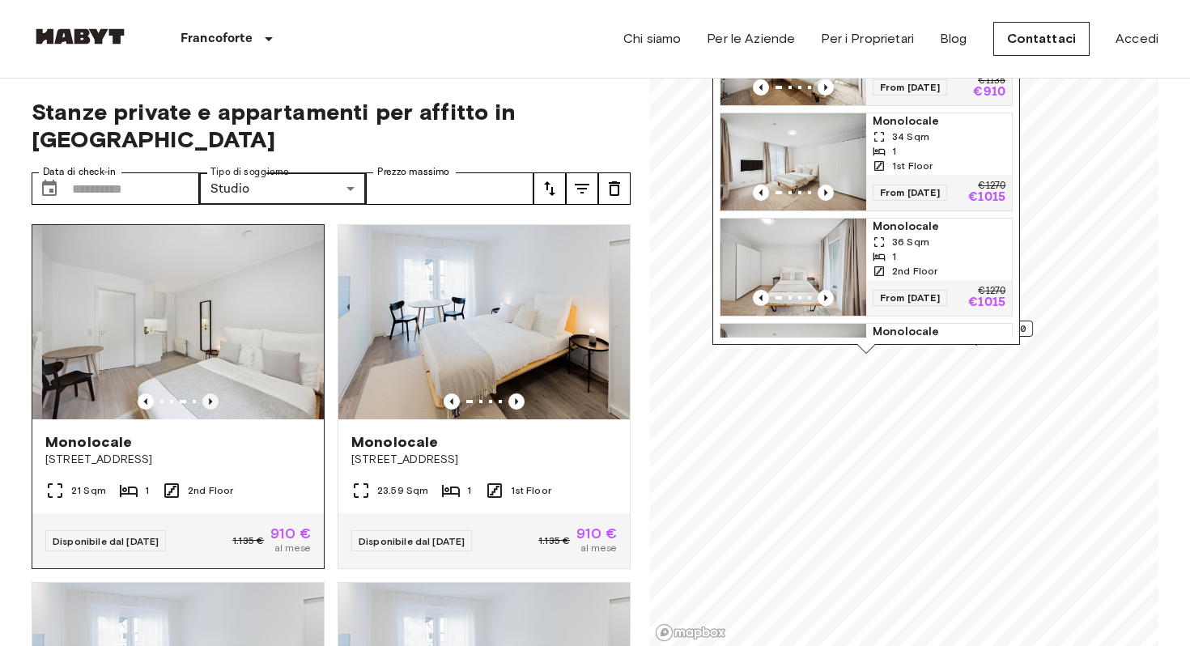
click at [210, 398] on icon "Previous image" at bounding box center [210, 401] width 3 height 6
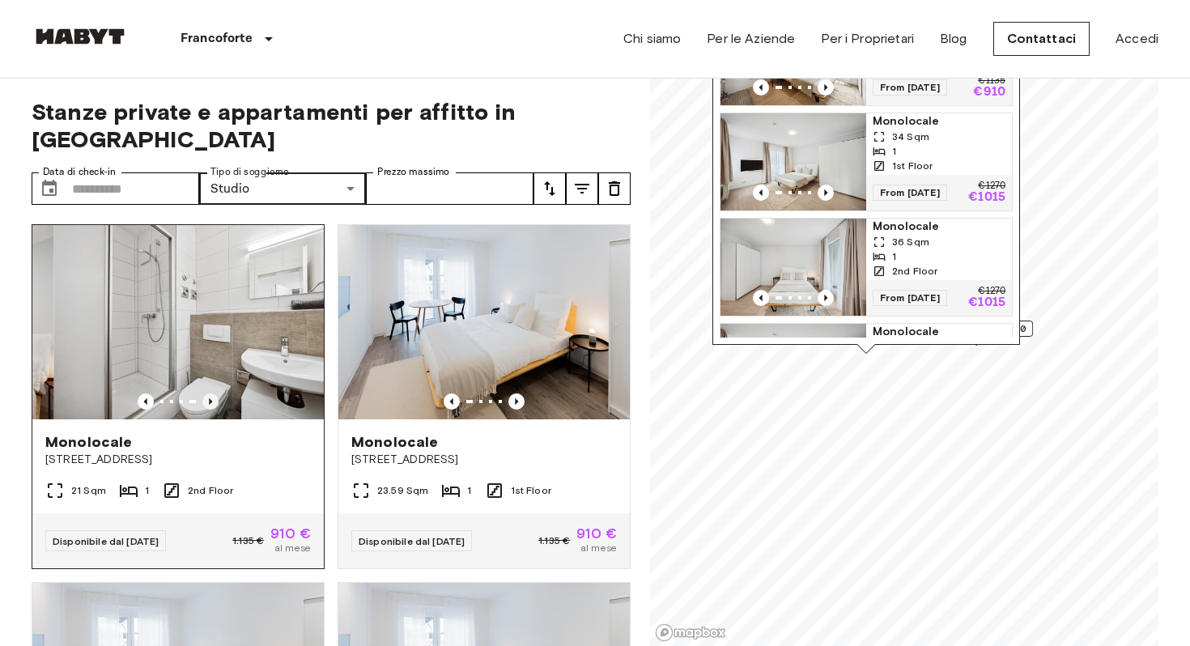
click at [210, 398] on icon "Previous image" at bounding box center [210, 401] width 3 height 6
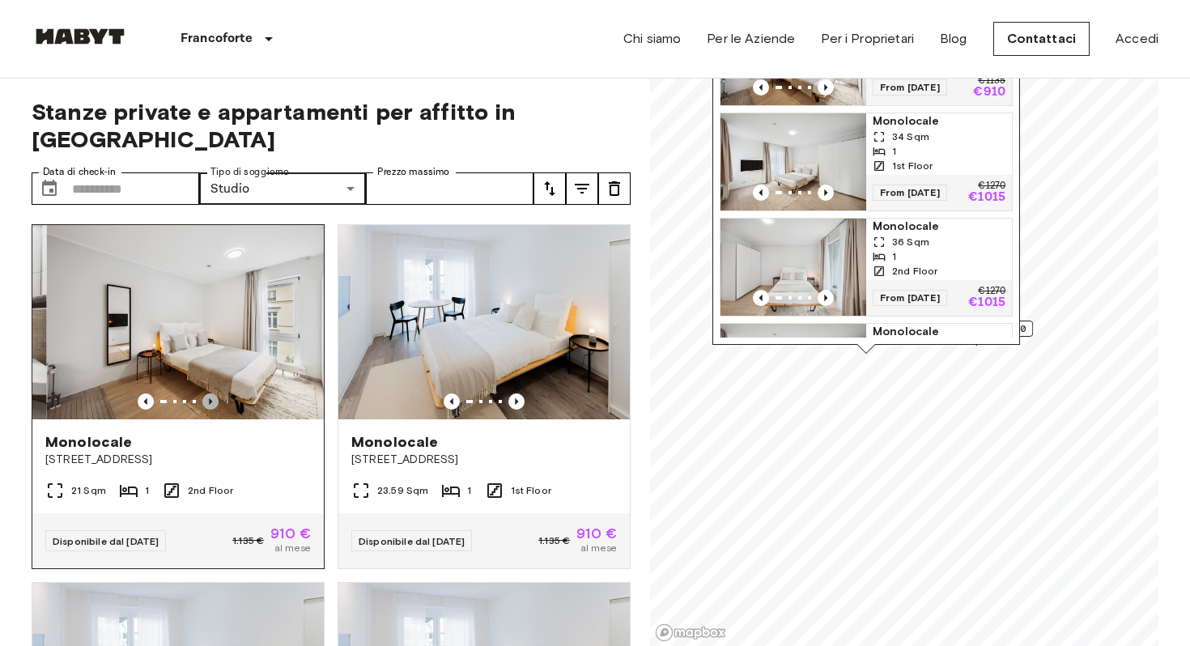
click at [210, 398] on icon "Previous image" at bounding box center [210, 401] width 3 height 6
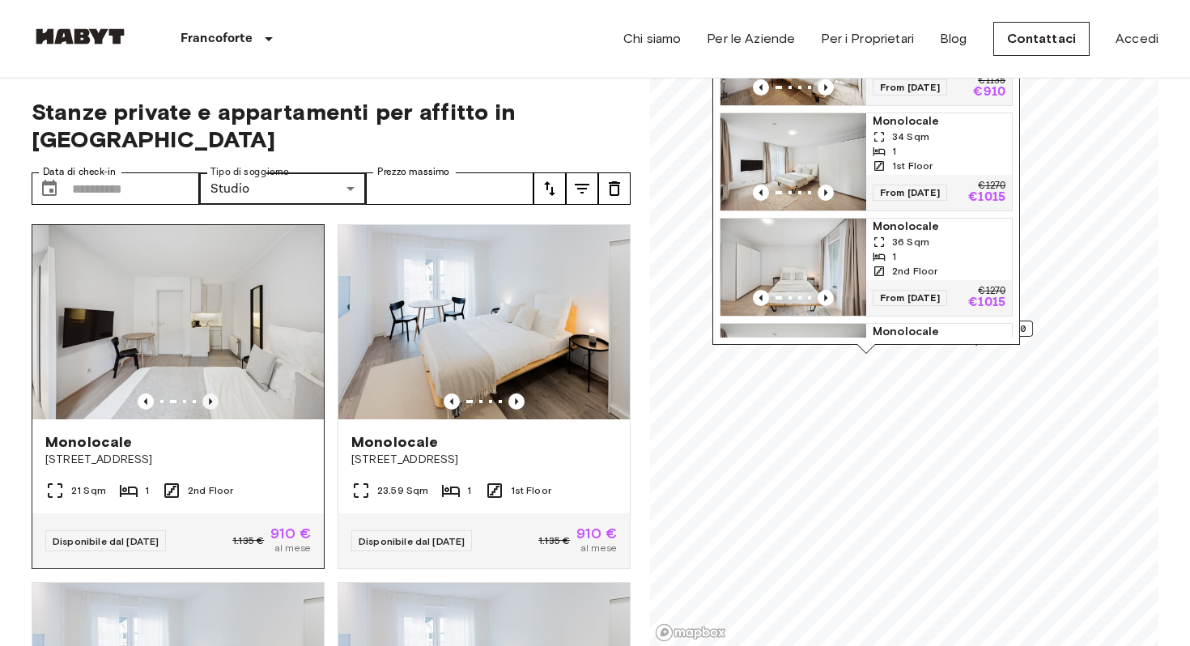
click at [210, 398] on icon "Previous image" at bounding box center [210, 401] width 3 height 6
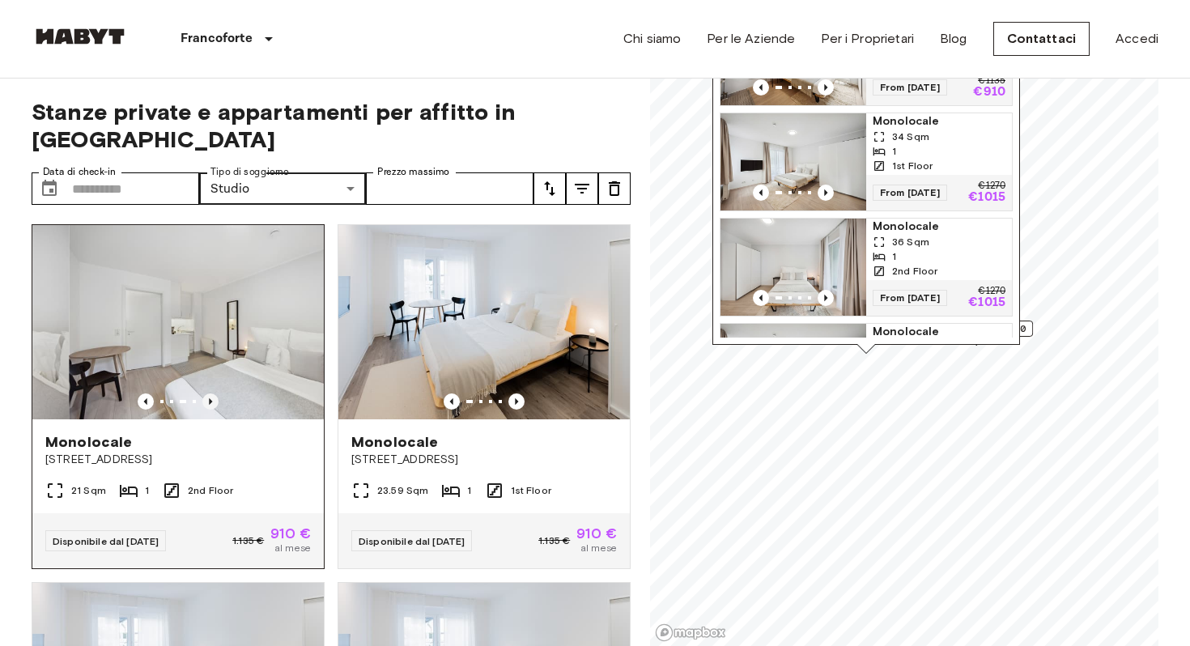
click at [210, 398] on icon "Previous image" at bounding box center [210, 401] width 3 height 6
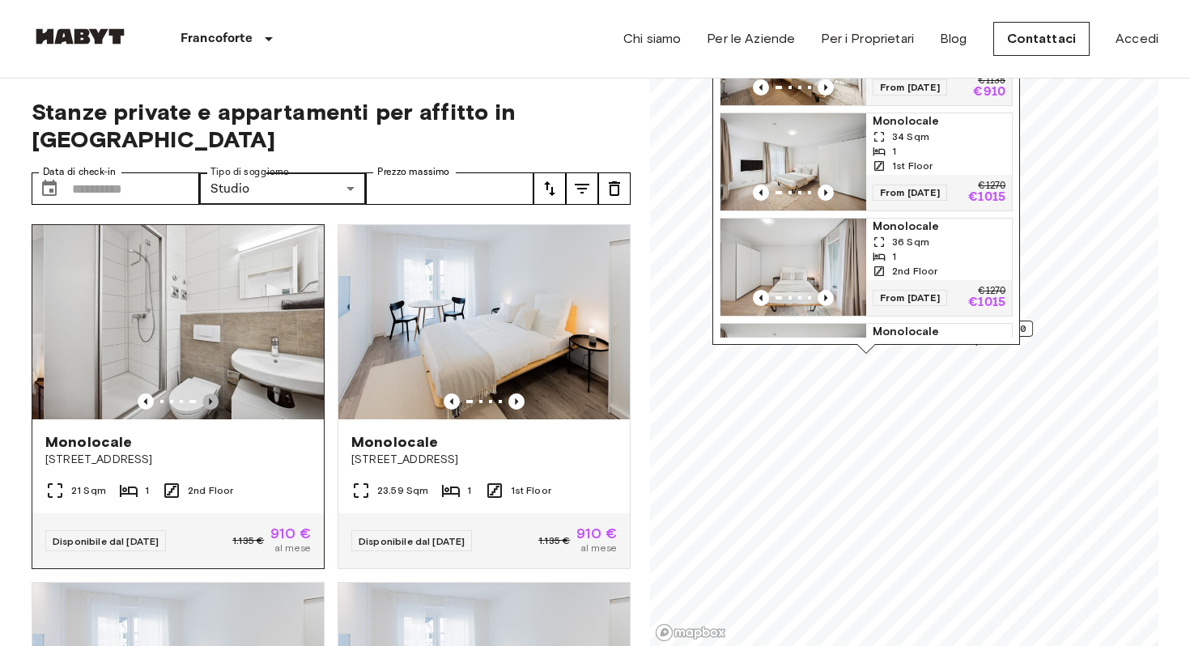
click at [210, 398] on icon "Previous image" at bounding box center [210, 401] width 3 height 6
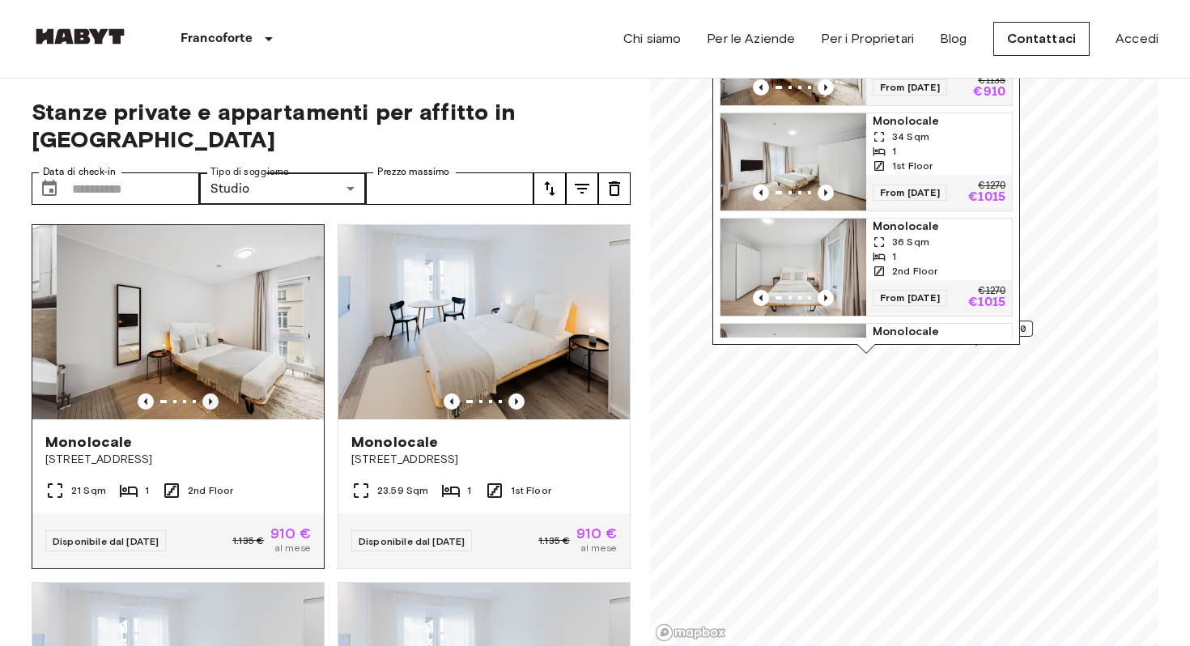
click at [210, 398] on icon "Previous image" at bounding box center [210, 401] width 3 height 6
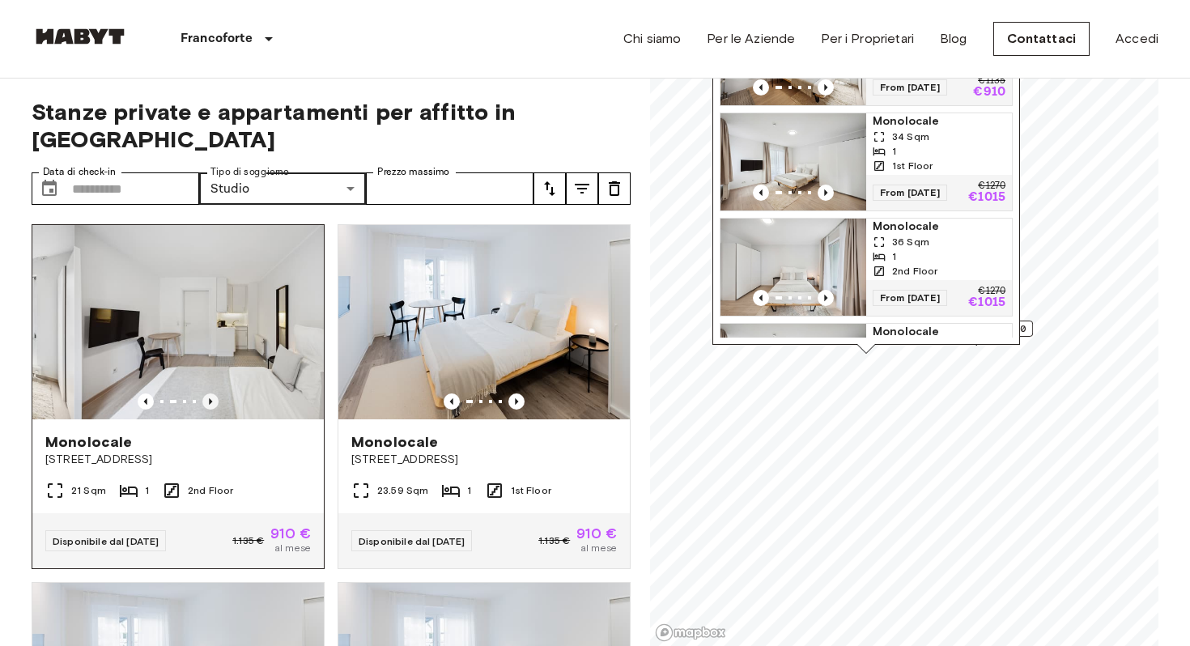
click at [210, 398] on icon "Previous image" at bounding box center [210, 401] width 3 height 6
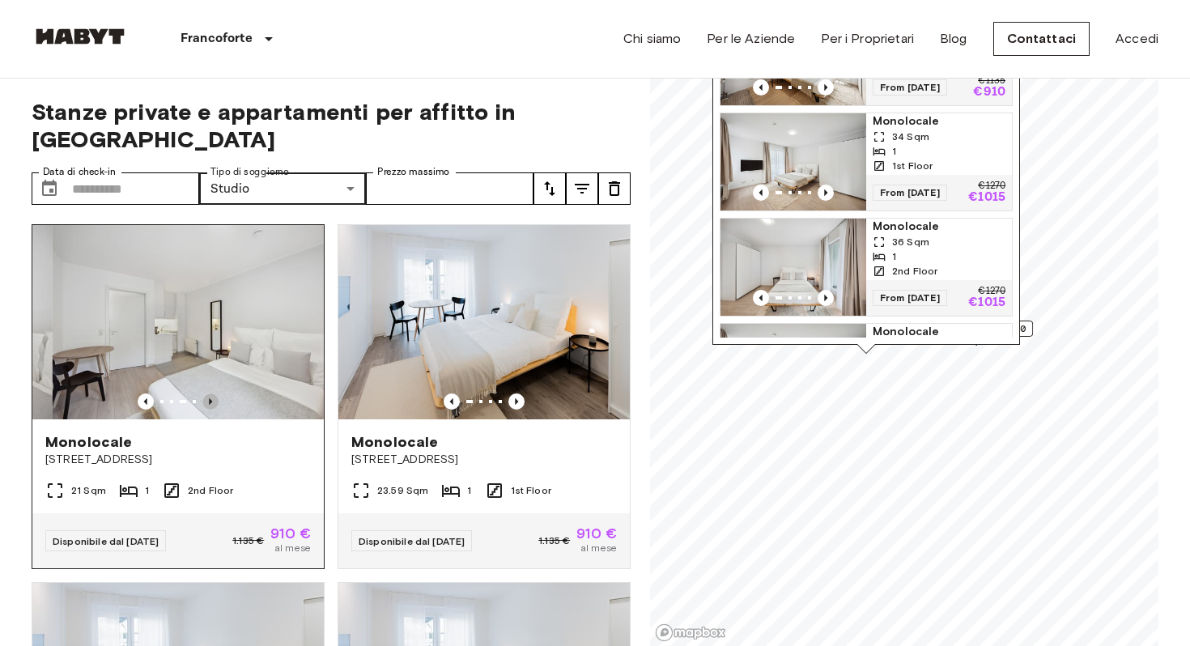
click at [210, 398] on icon "Previous image" at bounding box center [210, 401] width 3 height 6
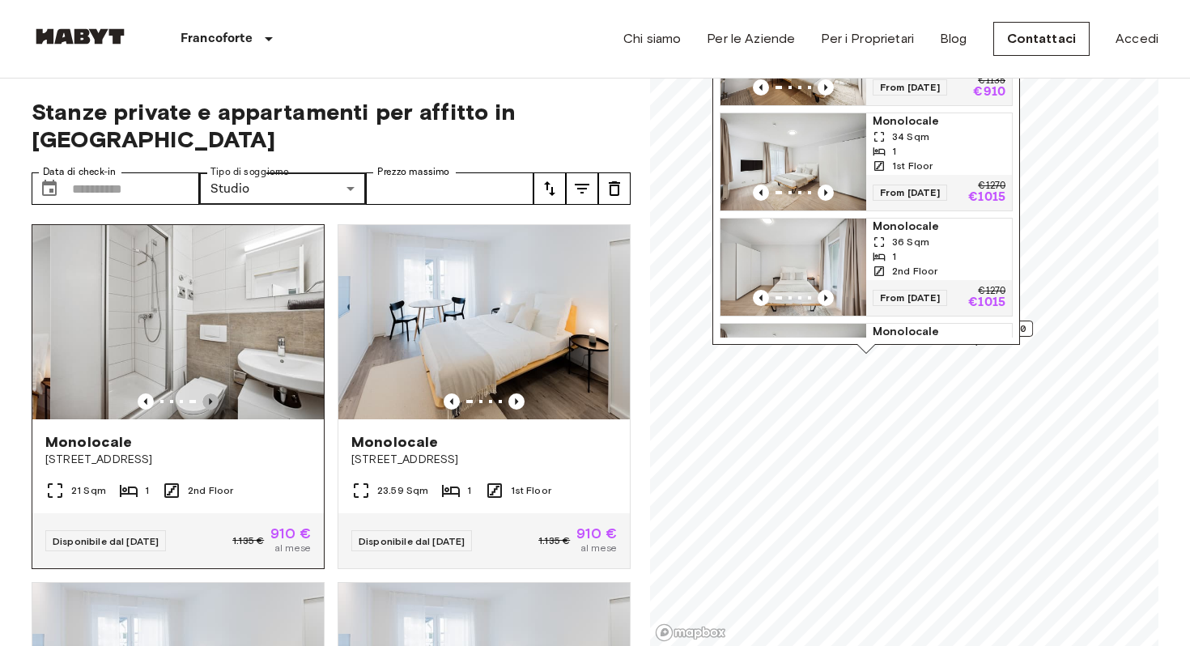
click at [212, 393] on icon "Previous image" at bounding box center [210, 401] width 16 height 16
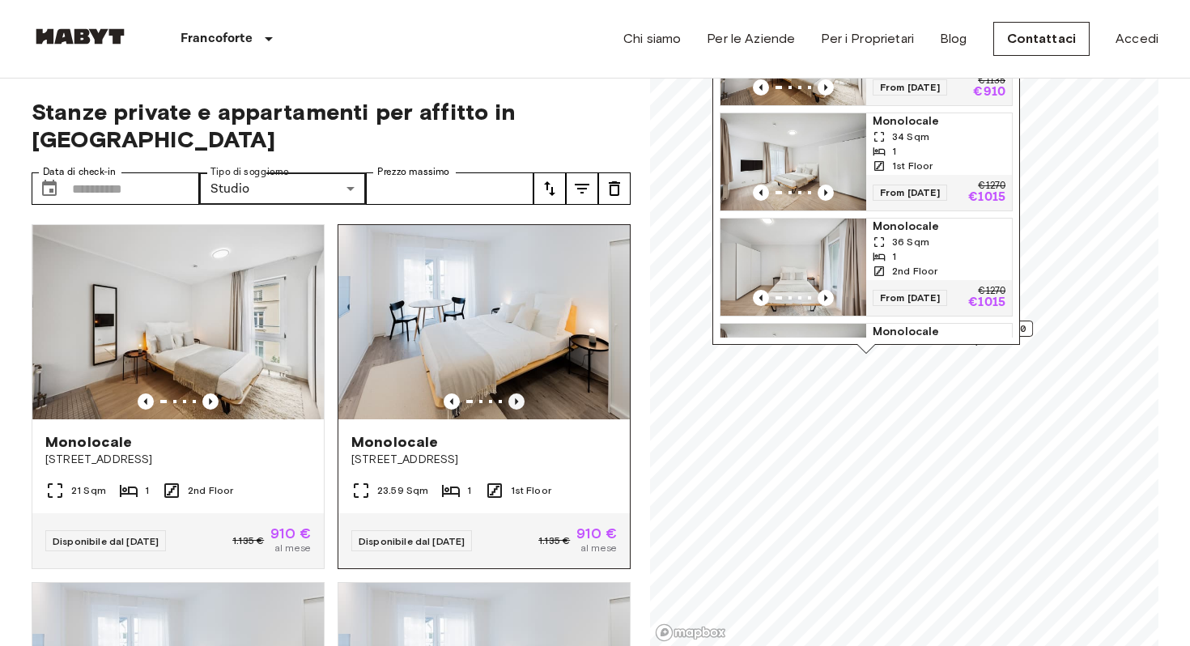
click at [522, 393] on icon "Previous image" at bounding box center [516, 401] width 16 height 16
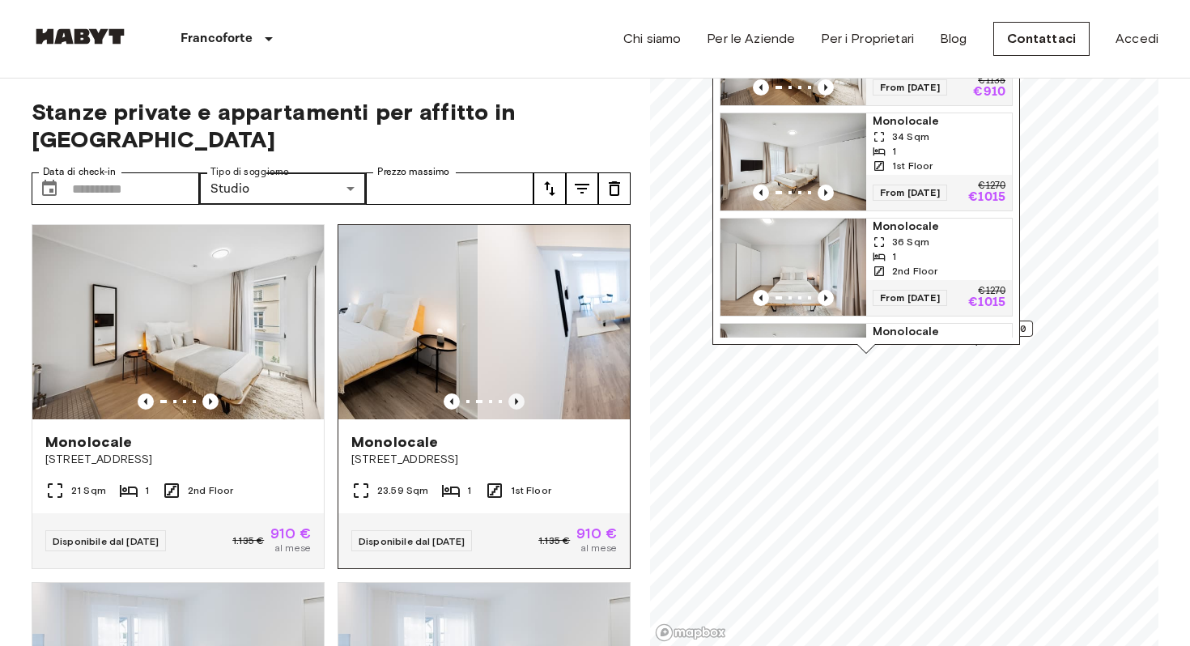
click at [522, 393] on icon "Previous image" at bounding box center [516, 401] width 16 height 16
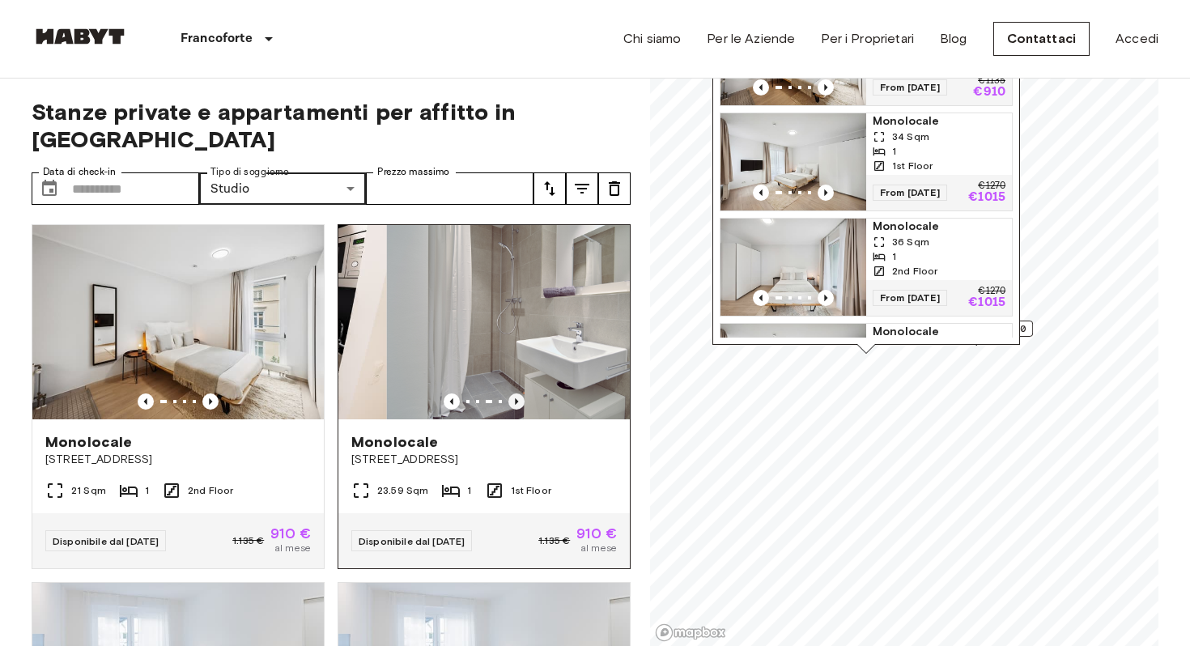
click at [522, 393] on icon "Previous image" at bounding box center [516, 401] width 16 height 16
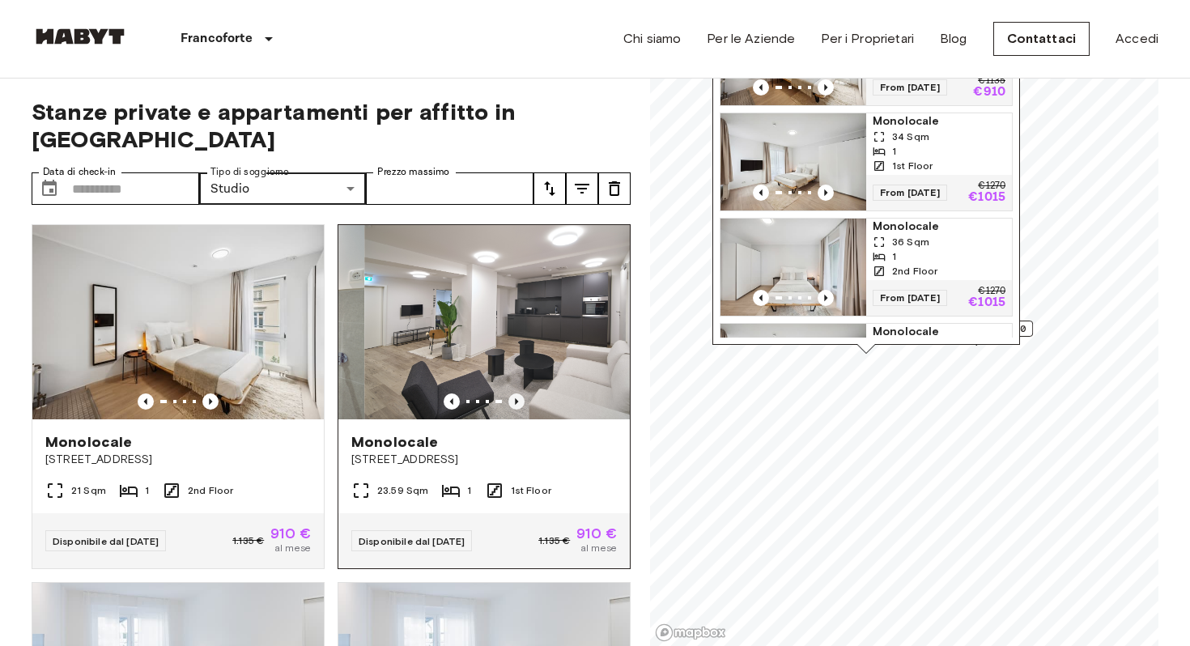
click at [522, 393] on icon "Previous image" at bounding box center [516, 401] width 16 height 16
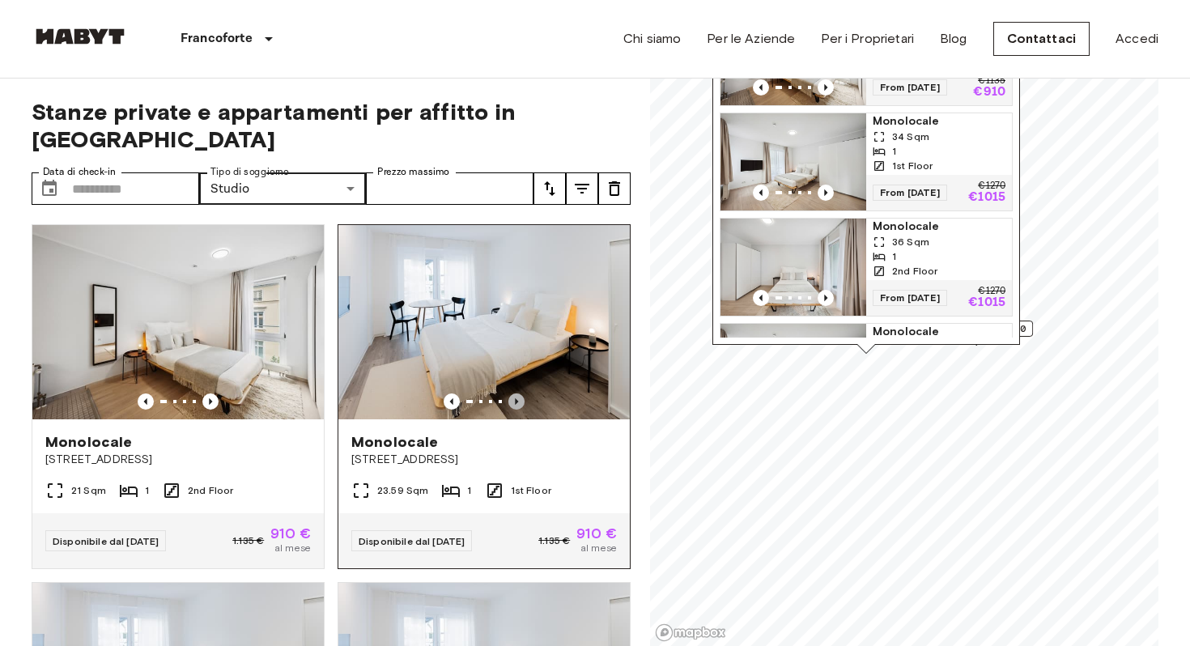
click at [515, 398] on icon "Previous image" at bounding box center [516, 401] width 3 height 6
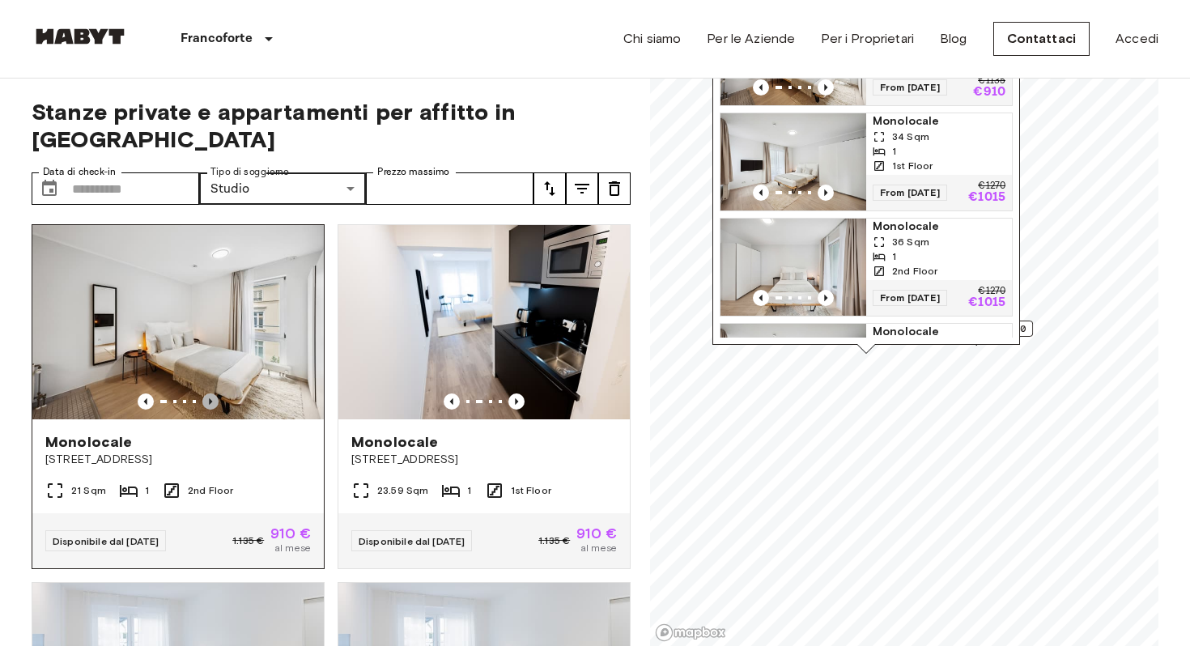
click at [212, 393] on icon "Previous image" at bounding box center [210, 401] width 16 height 16
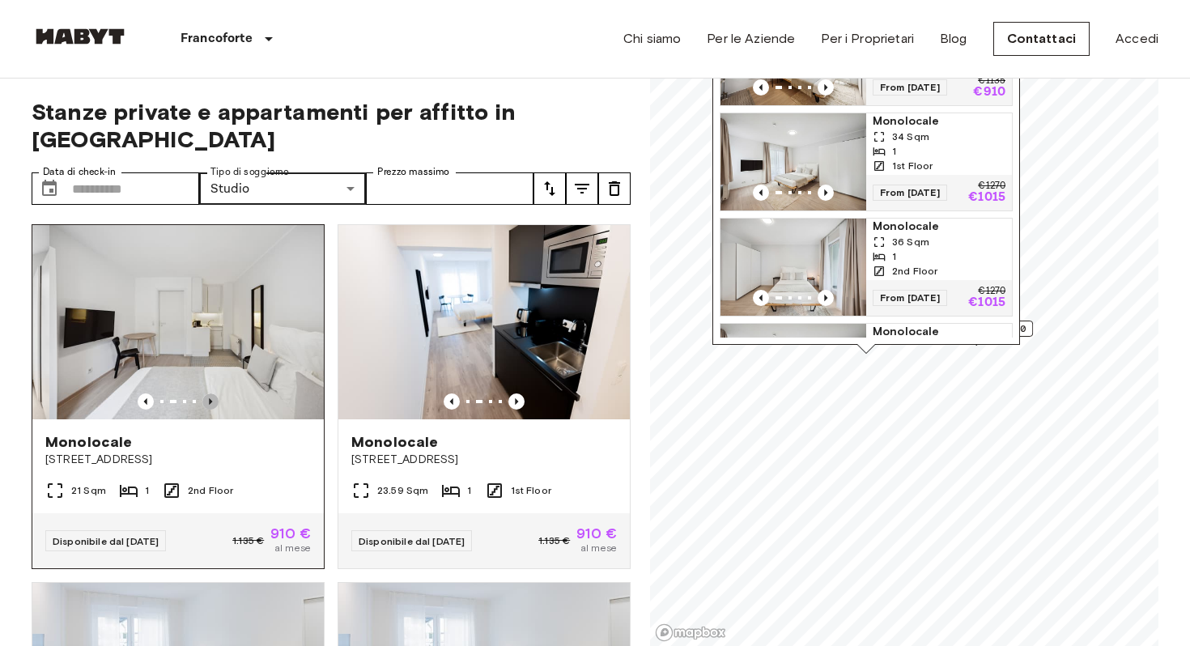
click at [212, 393] on icon "Previous image" at bounding box center [210, 401] width 16 height 16
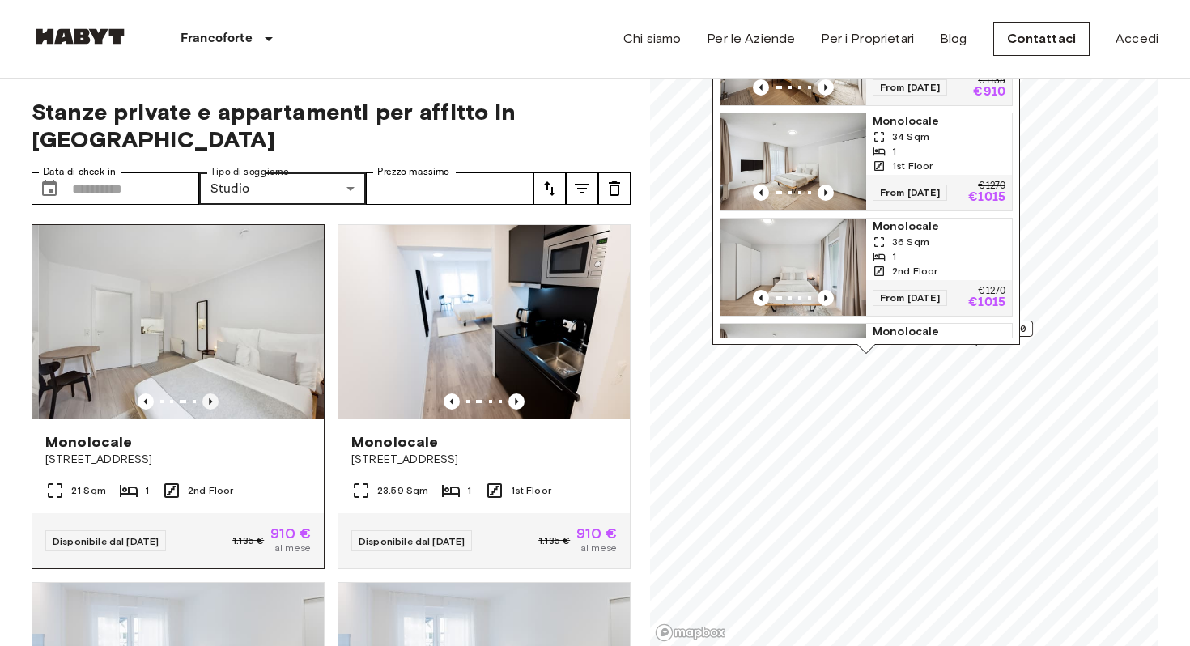
click at [213, 393] on icon "Previous image" at bounding box center [210, 401] width 16 height 16
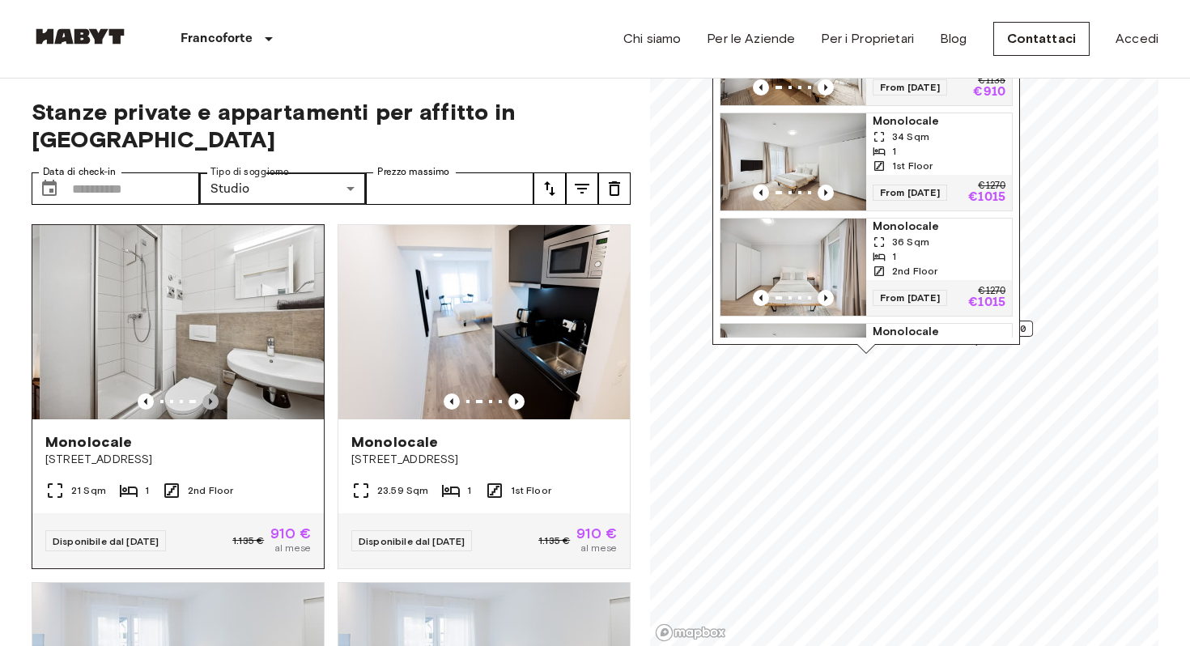
click at [213, 393] on icon "Previous image" at bounding box center [210, 401] width 16 height 16
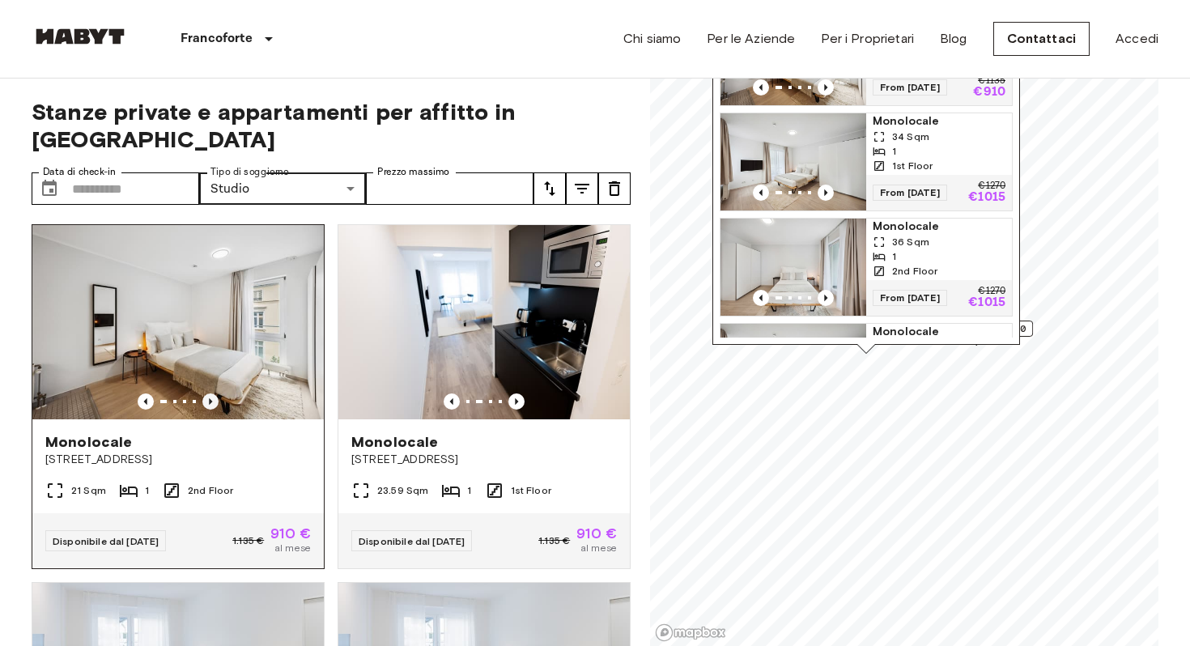
click at [215, 393] on icon "Previous image" at bounding box center [210, 401] width 16 height 16
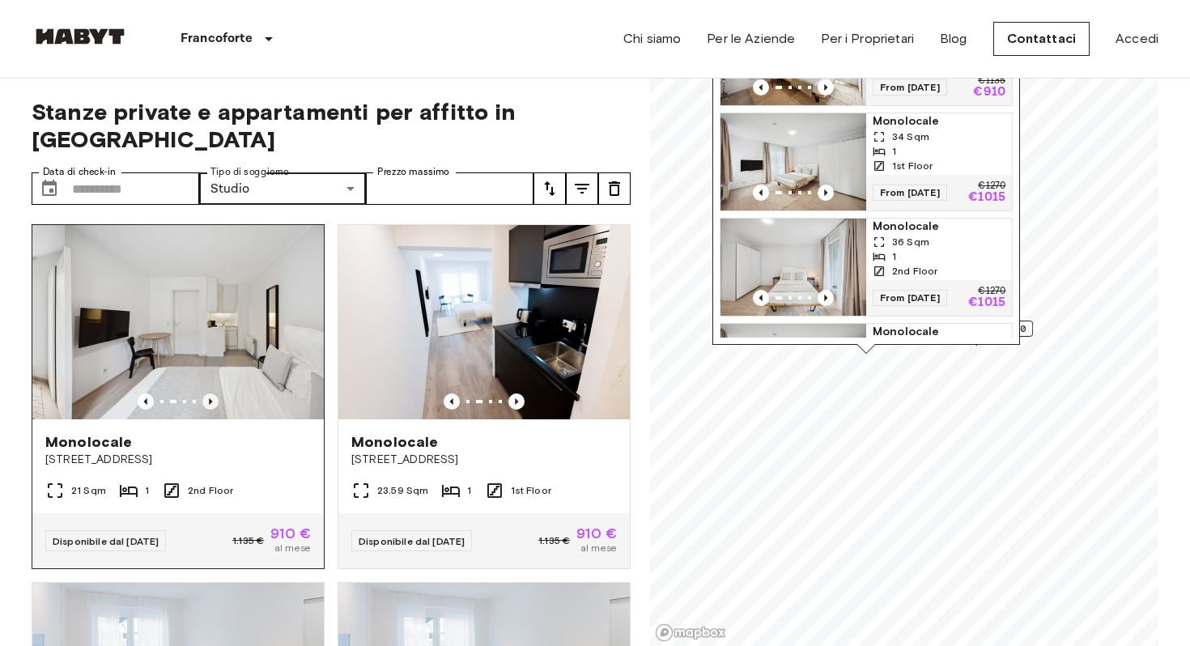
click at [215, 393] on icon "Previous image" at bounding box center [210, 401] width 16 height 16
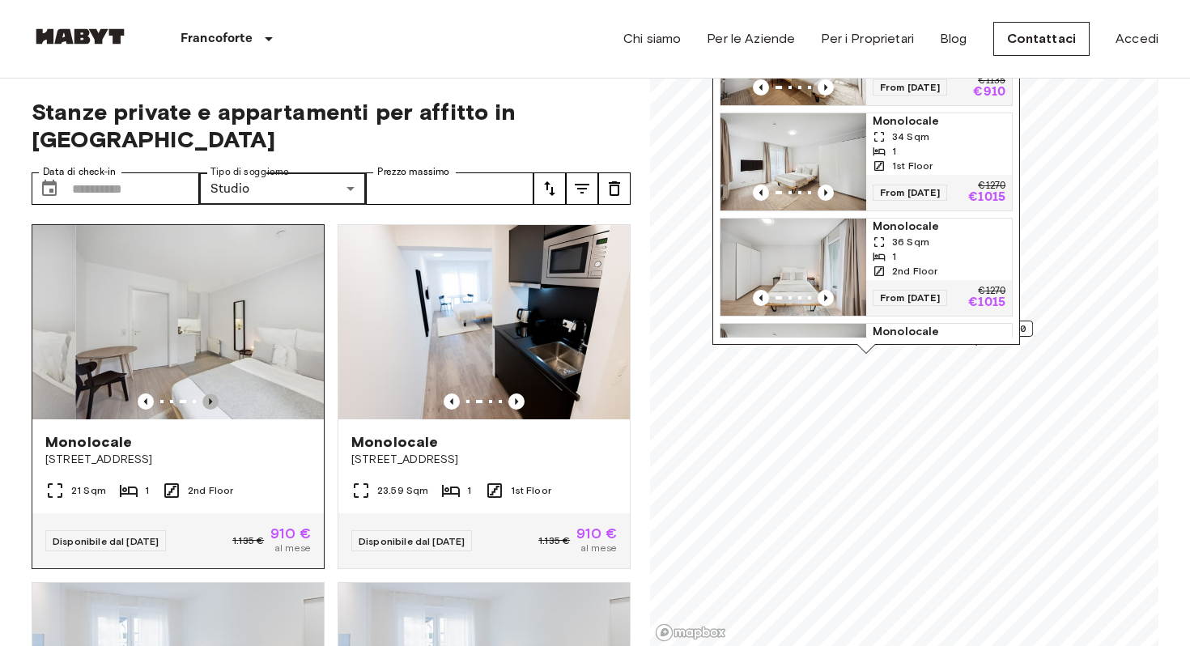
click at [215, 393] on icon "Previous image" at bounding box center [210, 401] width 16 height 16
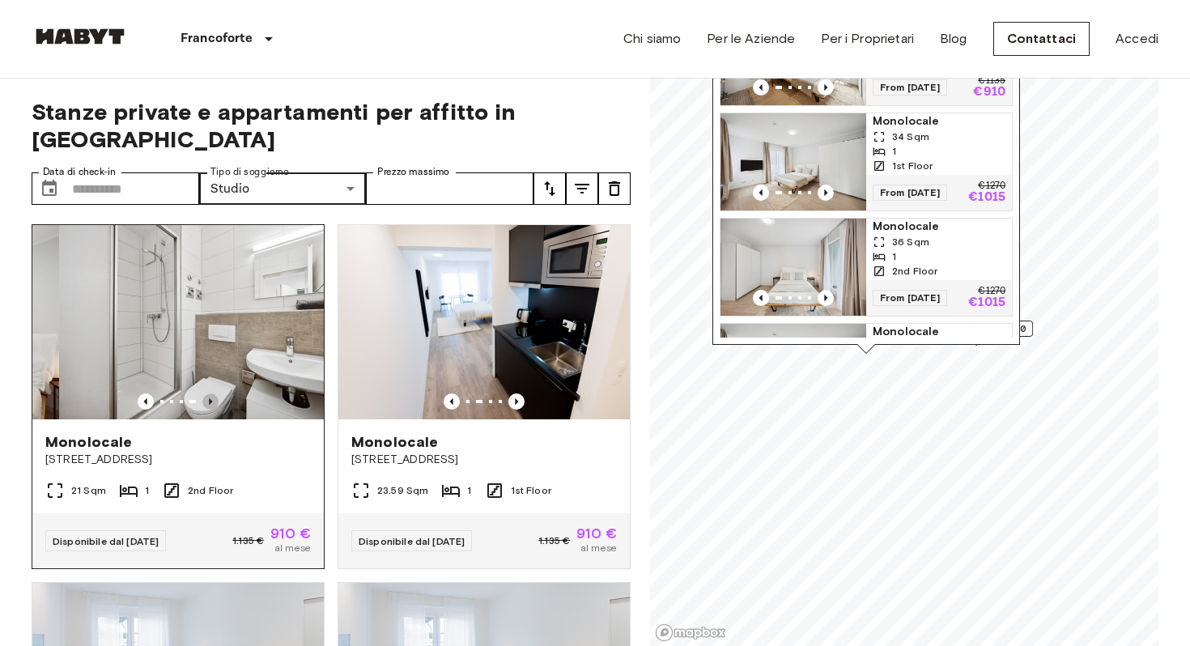
click at [215, 393] on icon "Previous image" at bounding box center [210, 401] width 16 height 16
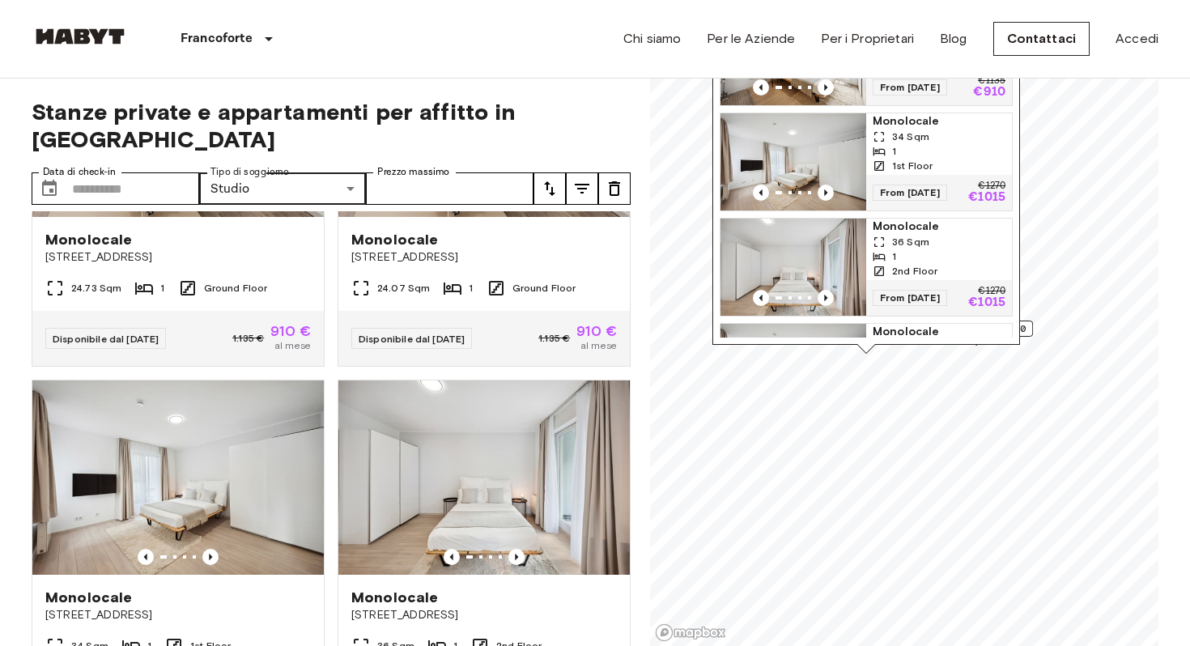
scroll to position [550, 0]
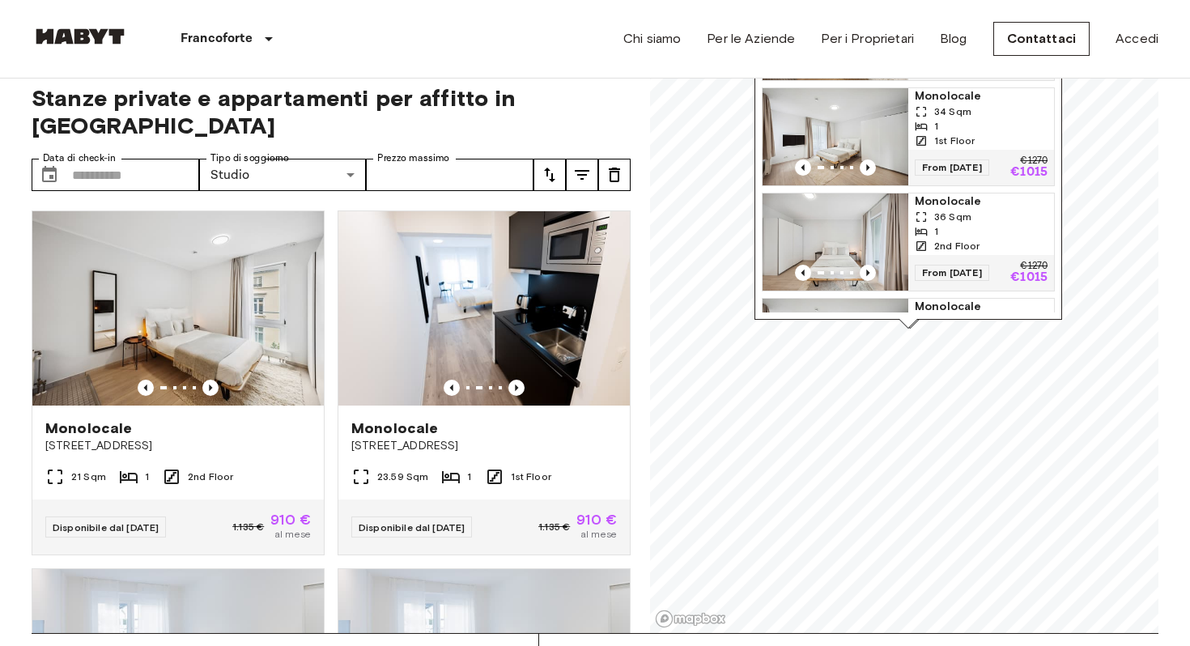
scroll to position [0, 0]
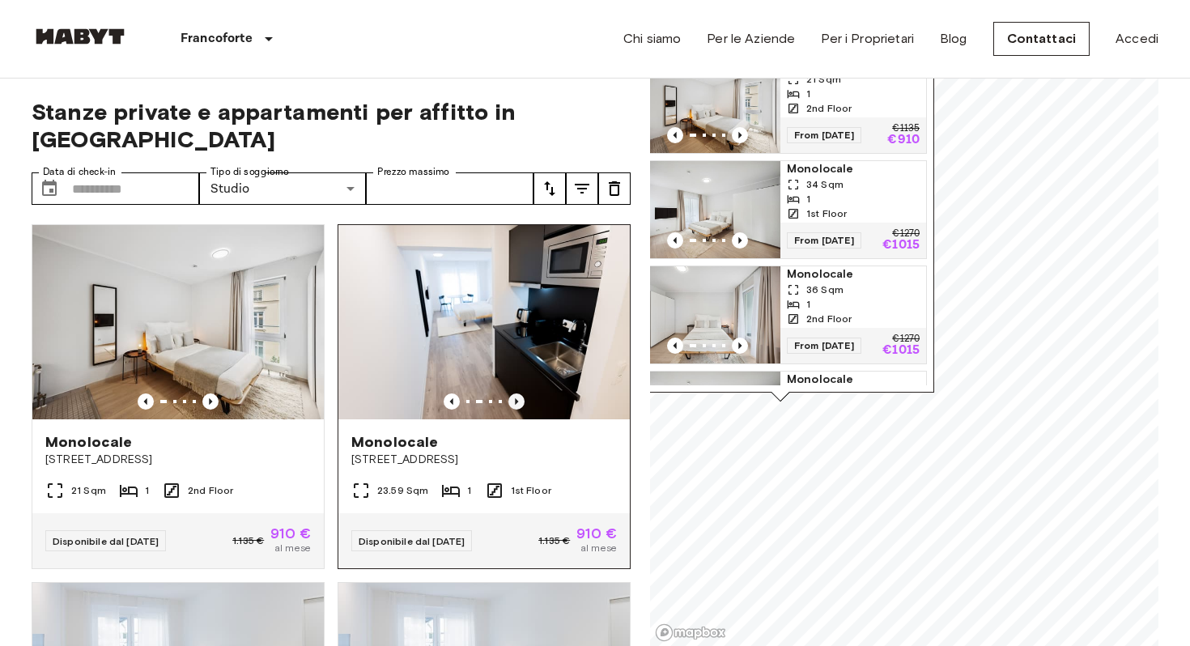
click at [515, 398] on icon "Previous image" at bounding box center [516, 401] width 3 height 6
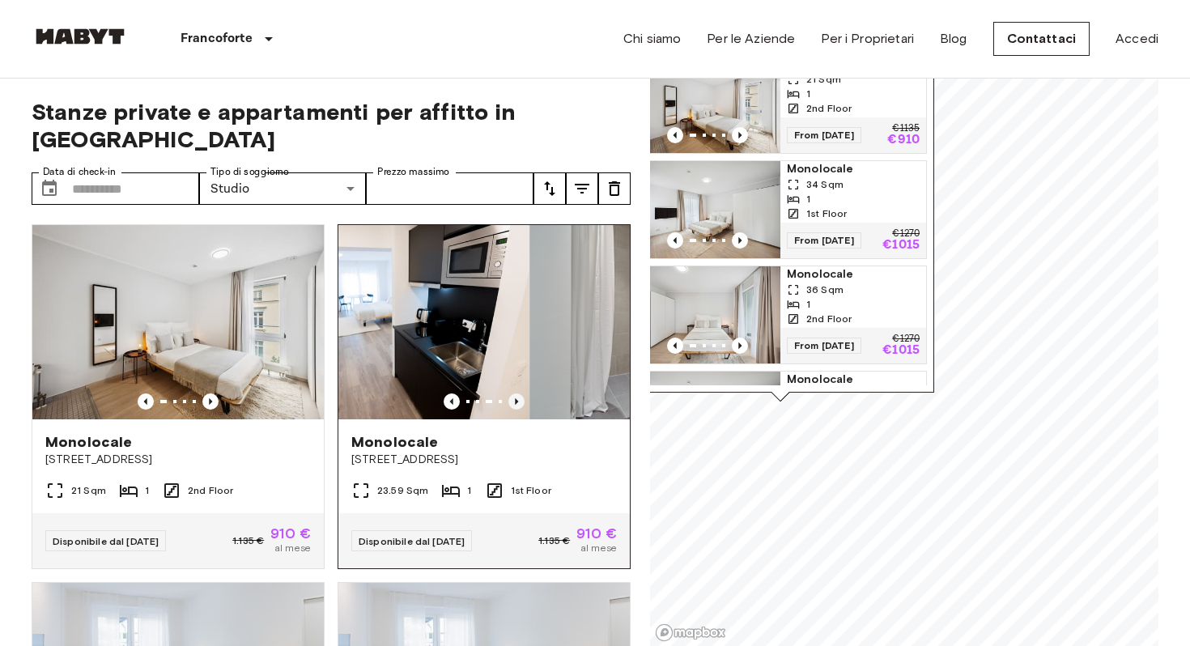
click at [515, 398] on icon "Previous image" at bounding box center [516, 401] width 3 height 6
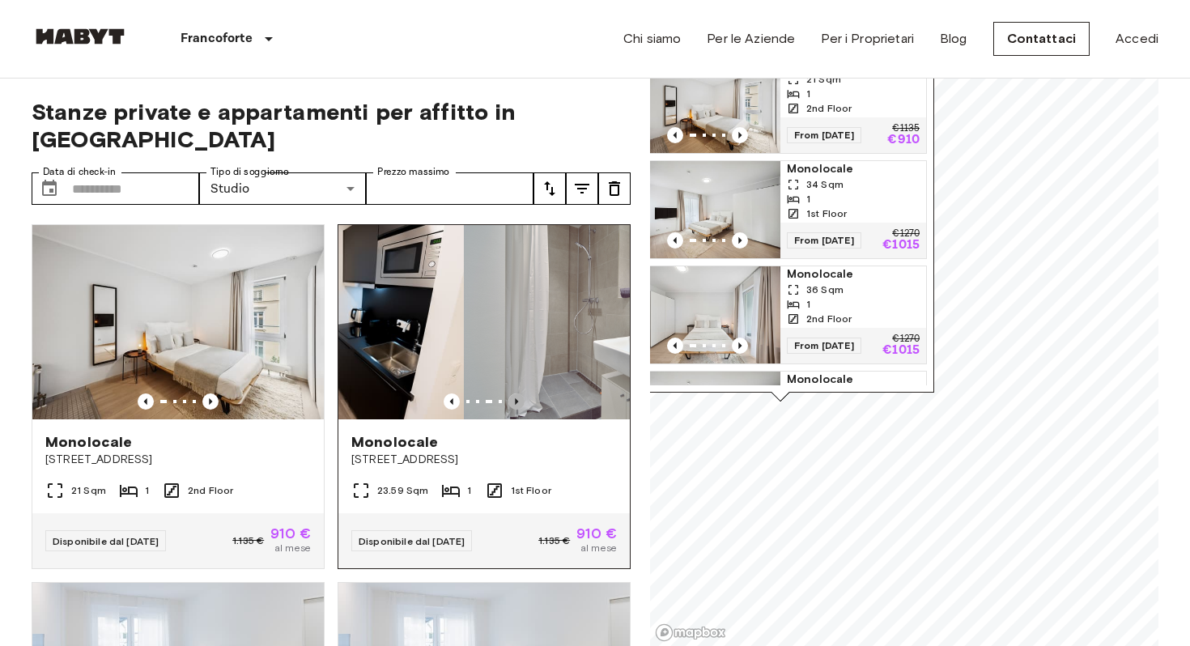
click at [515, 398] on icon "Previous image" at bounding box center [516, 401] width 3 height 6
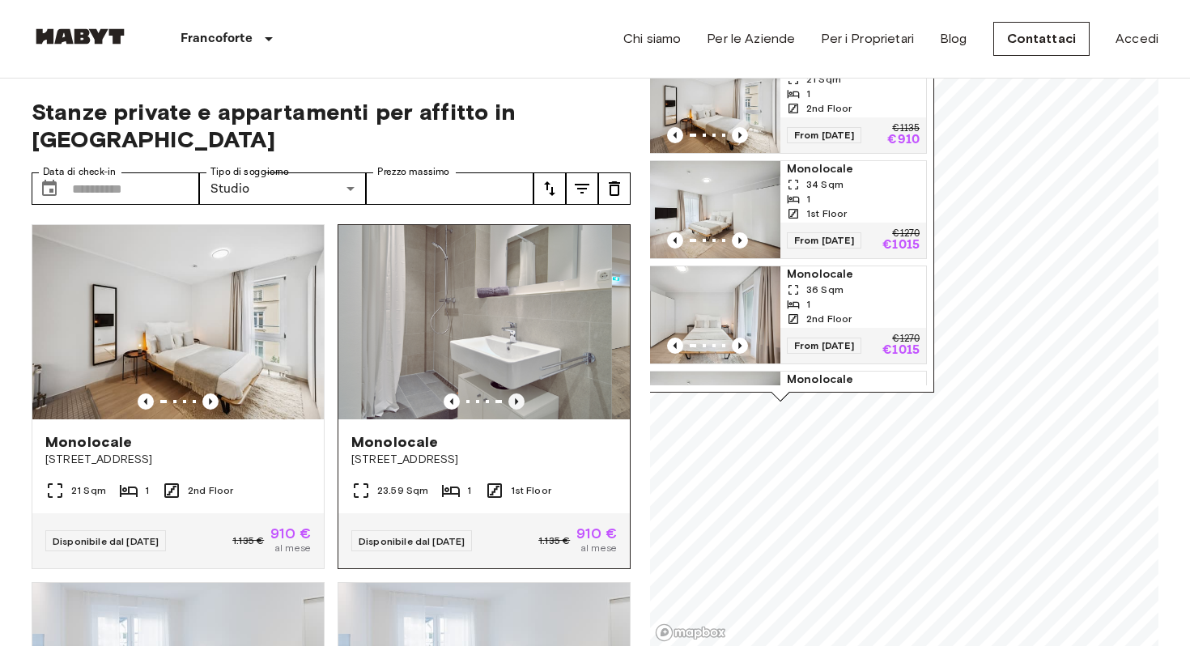
click at [516, 398] on icon "Previous image" at bounding box center [516, 401] width 3 height 6
